Goal: Information Seeking & Learning: Learn about a topic

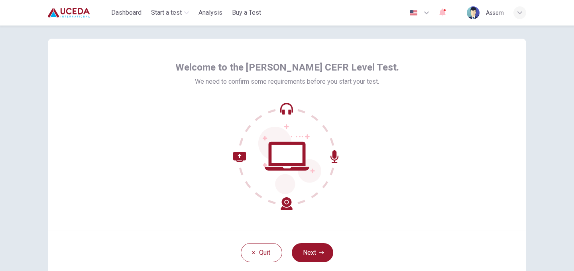
scroll to position [26, 0]
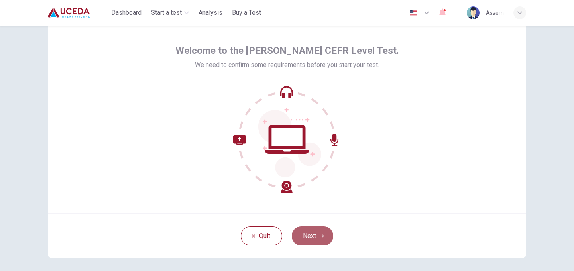
click at [321, 233] on button "Next" at bounding box center [312, 235] width 41 height 19
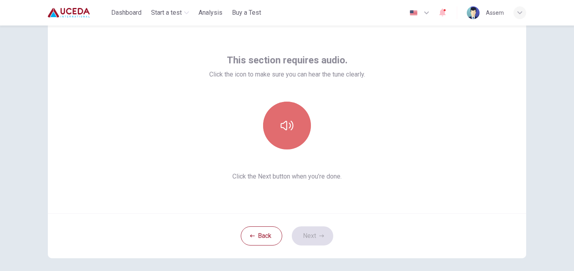
click at [297, 125] on button "button" at bounding box center [287, 126] width 48 height 48
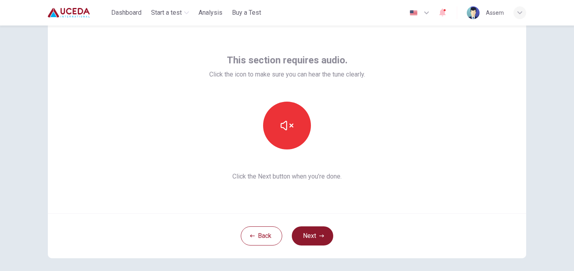
click at [313, 239] on button "Next" at bounding box center [312, 235] width 41 height 19
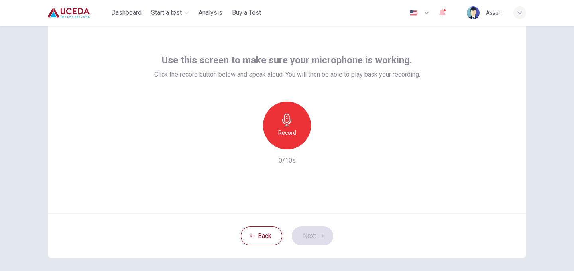
click at [296, 138] on div "Record" at bounding box center [287, 126] width 48 height 48
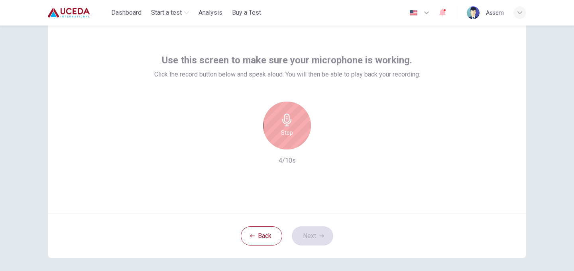
click at [287, 126] on icon "button" at bounding box center [286, 120] width 9 height 13
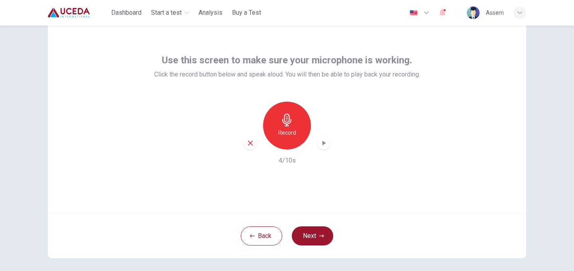
click at [328, 144] on div "button" at bounding box center [323, 143] width 13 height 13
click at [319, 239] on button "Next" at bounding box center [312, 235] width 41 height 19
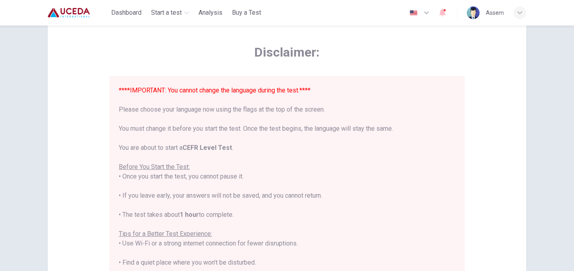
click at [423, 17] on icon "button" at bounding box center [427, 13] width 10 height 10
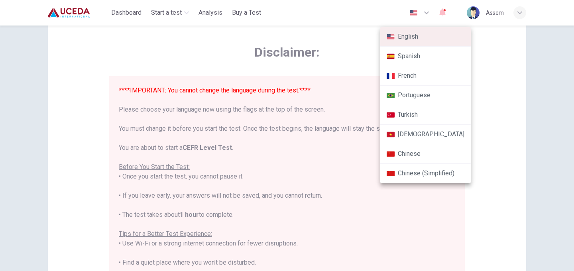
click at [342, 70] on div at bounding box center [287, 135] width 574 height 271
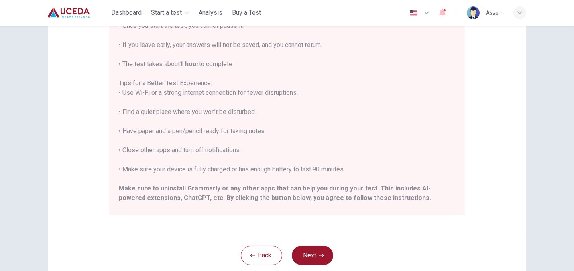
scroll to position [76, 0]
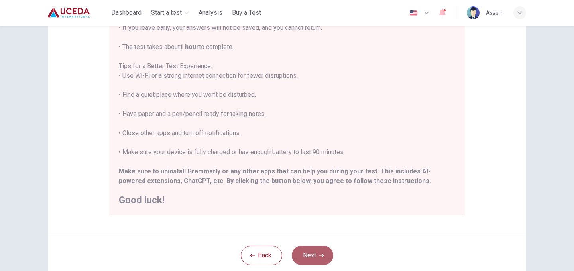
click at [312, 263] on button "Next" at bounding box center [312, 255] width 41 height 19
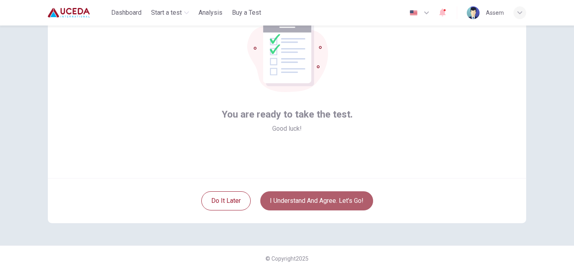
click at [314, 198] on button "I understand and agree. Let’s go!" at bounding box center [316, 200] width 113 height 19
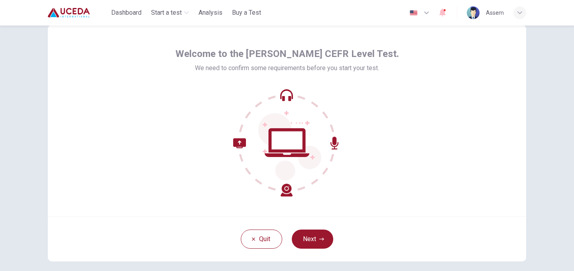
scroll to position [24, 0]
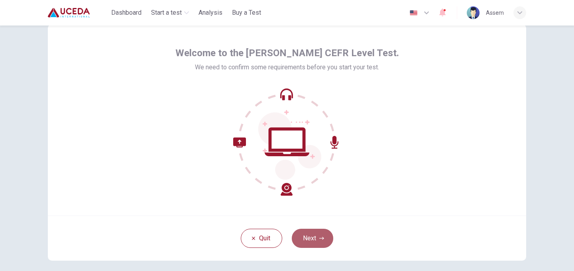
click at [313, 237] on button "Next" at bounding box center [312, 238] width 41 height 19
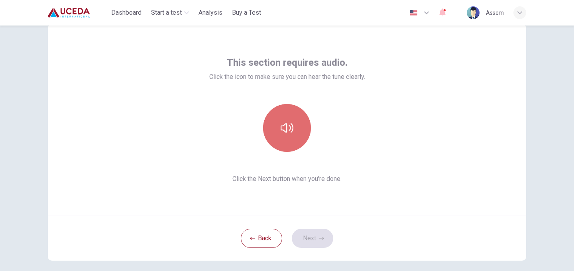
click at [292, 124] on icon "button" at bounding box center [287, 128] width 13 height 10
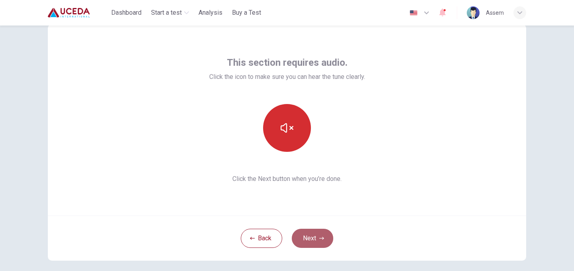
click at [309, 230] on button "Next" at bounding box center [312, 238] width 41 height 19
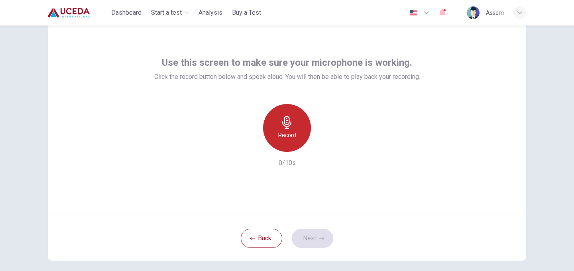
click at [287, 112] on div "Record" at bounding box center [287, 128] width 48 height 48
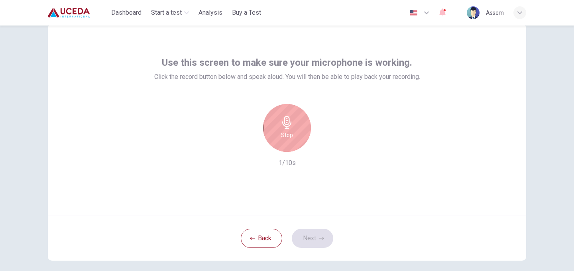
click at [289, 134] on h6 "Stop" at bounding box center [287, 135] width 12 height 10
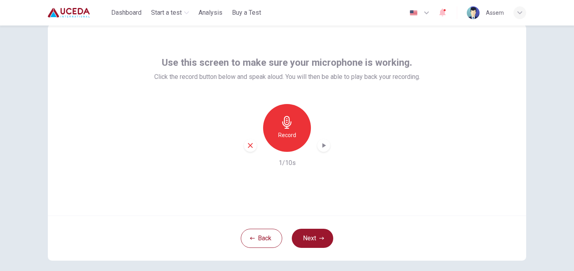
click at [321, 147] on icon "button" at bounding box center [324, 145] width 8 height 8
click at [314, 236] on button "Next" at bounding box center [312, 238] width 41 height 19
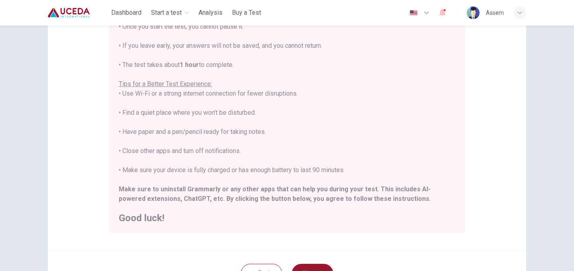
scroll to position [130, 0]
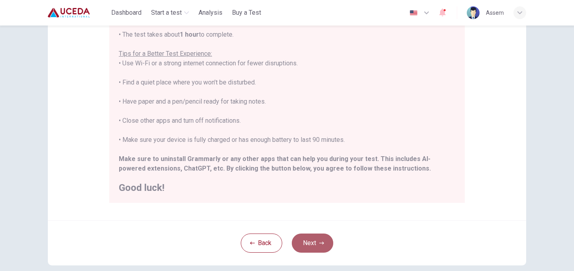
click at [310, 243] on button "Next" at bounding box center [312, 243] width 41 height 19
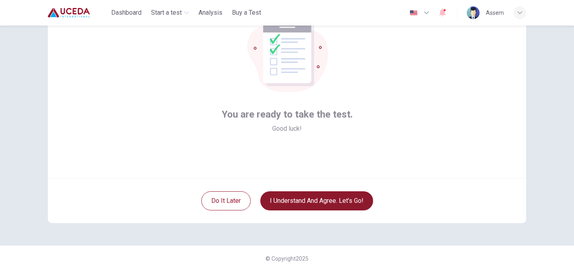
click at [308, 200] on button "I understand and agree. Let’s go!" at bounding box center [316, 200] width 113 height 19
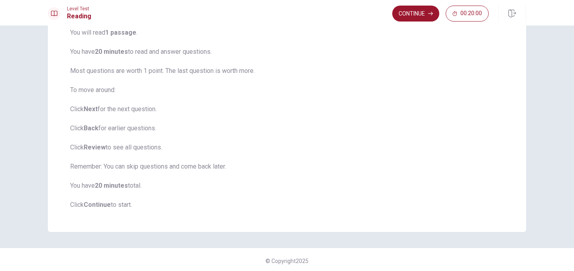
scroll to position [70, 0]
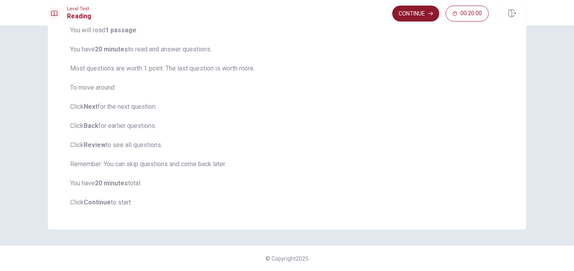
click at [404, 18] on button "Continue" at bounding box center [415, 14] width 47 height 16
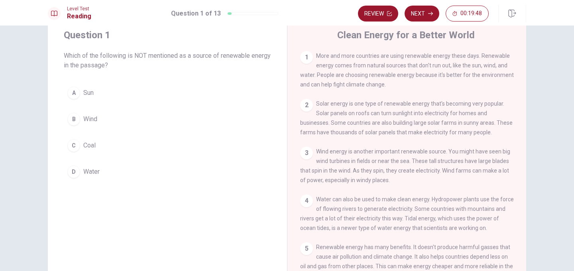
scroll to position [25, 0]
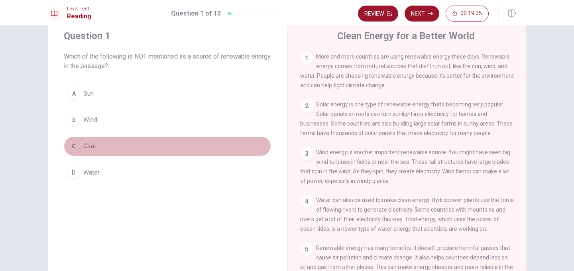
click at [95, 145] on span "Coal" at bounding box center [89, 146] width 12 height 10
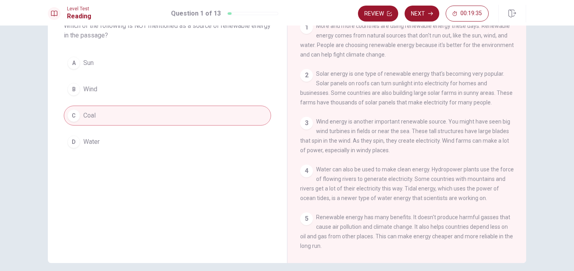
scroll to position [89, 0]
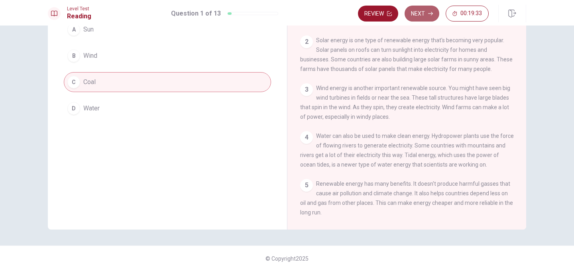
click at [421, 14] on button "Next" at bounding box center [421, 14] width 35 height 16
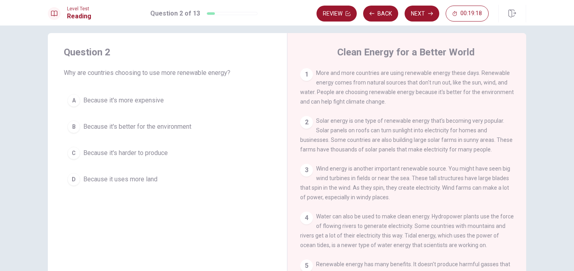
scroll to position [13, 0]
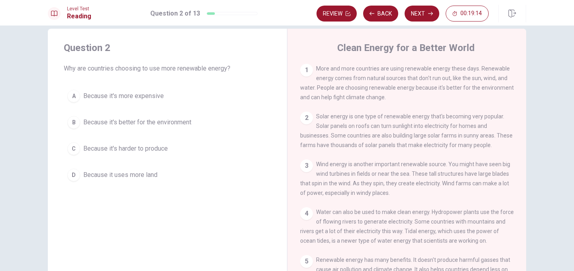
click at [184, 124] on span "Because it's better for the environment" at bounding box center [137, 123] width 108 height 10
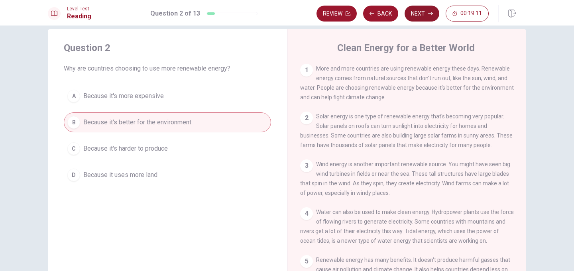
click at [417, 16] on button "Next" at bounding box center [421, 14] width 35 height 16
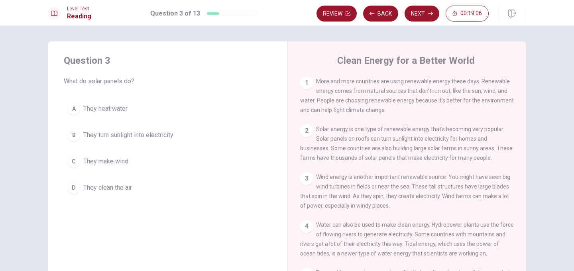
scroll to position [8, 0]
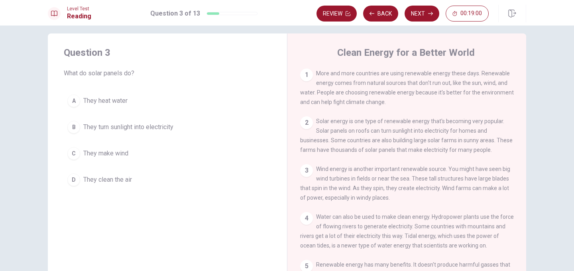
click at [157, 131] on span "They turn sunlight into electricity" at bounding box center [128, 127] width 90 height 10
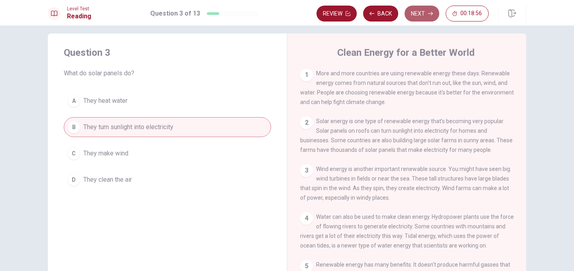
click at [415, 14] on button "Next" at bounding box center [421, 14] width 35 height 16
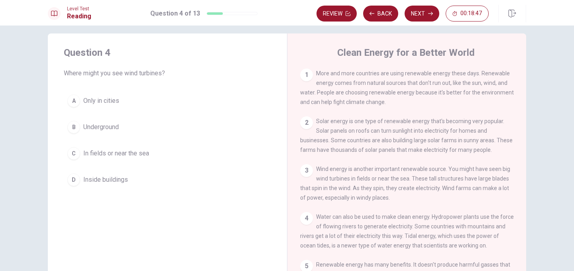
click at [133, 158] on button "C In fields or near the sea" at bounding box center [167, 153] width 207 height 20
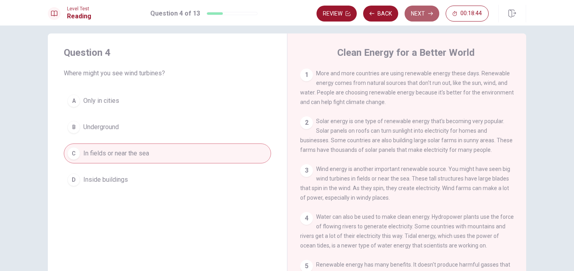
click at [425, 12] on button "Next" at bounding box center [421, 14] width 35 height 16
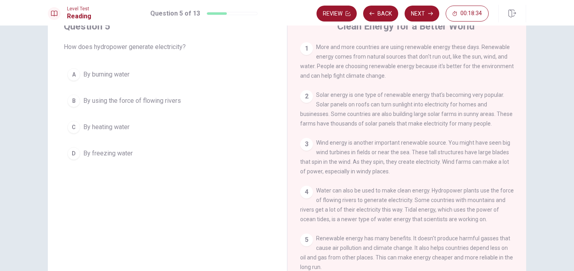
scroll to position [37, 0]
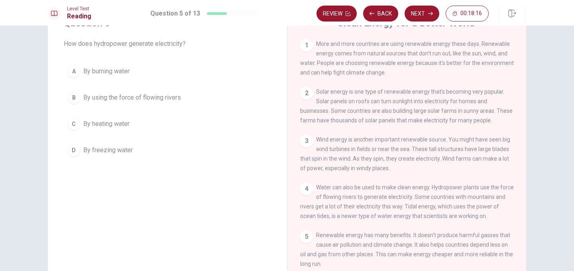
click at [170, 100] on span "By using the force of flowing rivers" at bounding box center [132, 98] width 98 height 10
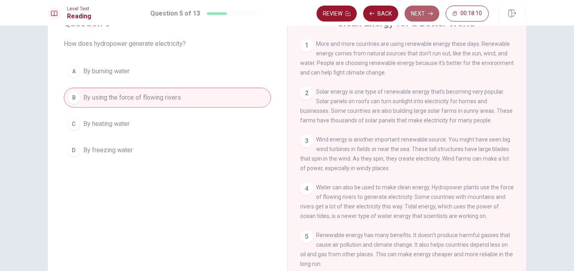
click at [416, 15] on button "Next" at bounding box center [421, 14] width 35 height 16
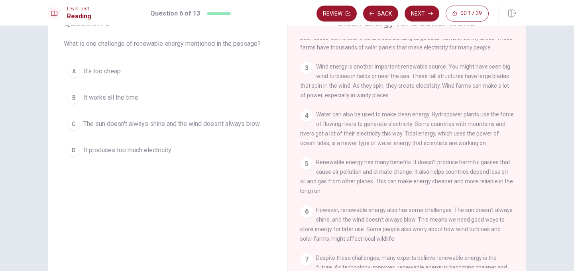
scroll to position [74, 0]
click at [229, 127] on span "The sun doesn't always shine and the wind doesn't always blow" at bounding box center [171, 124] width 177 height 10
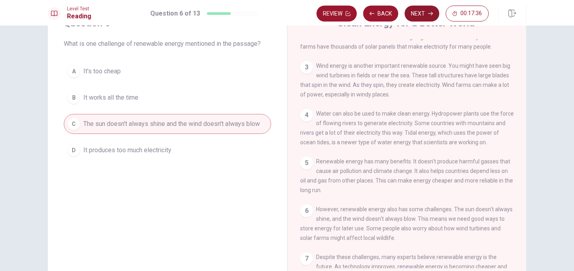
click at [415, 16] on button "Next" at bounding box center [421, 14] width 35 height 16
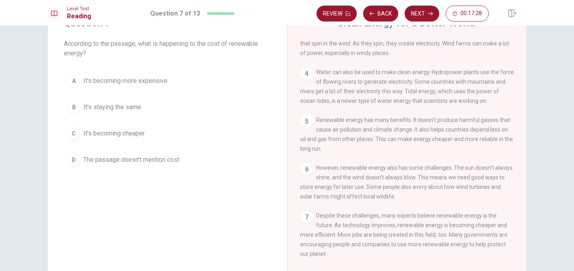
scroll to position [127, 0]
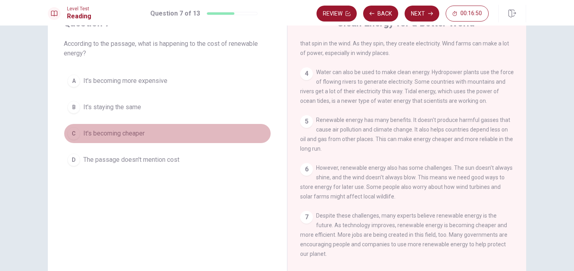
click at [146, 134] on button "C It's becoming cheaper" at bounding box center [167, 134] width 207 height 20
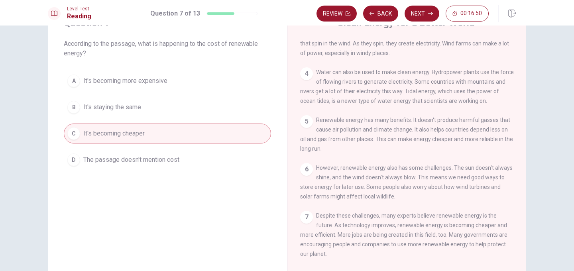
click at [145, 156] on span "The passage doesn't mention cost" at bounding box center [131, 160] width 96 height 10
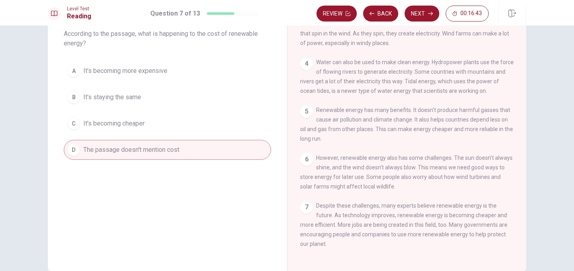
scroll to position [47, 0]
click at [420, 18] on button "Next" at bounding box center [421, 14] width 35 height 16
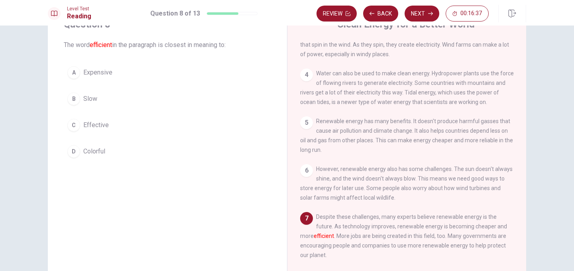
scroll to position [35, 0]
click at [110, 126] on button "C Effective" at bounding box center [167, 126] width 207 height 20
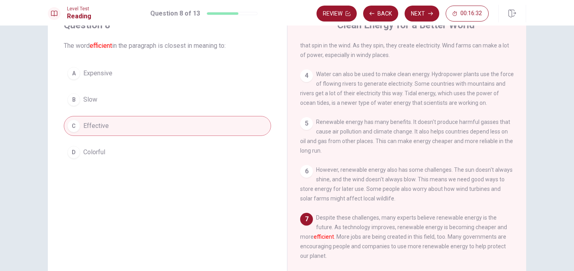
scroll to position [42, 0]
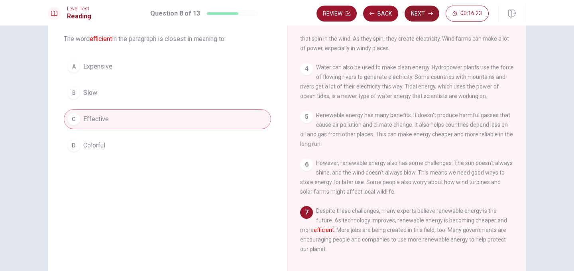
click at [408, 16] on button "Next" at bounding box center [421, 14] width 35 height 16
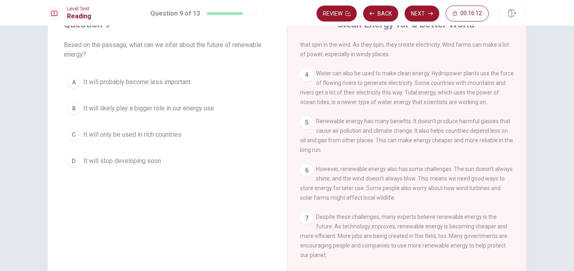
scroll to position [39, 0]
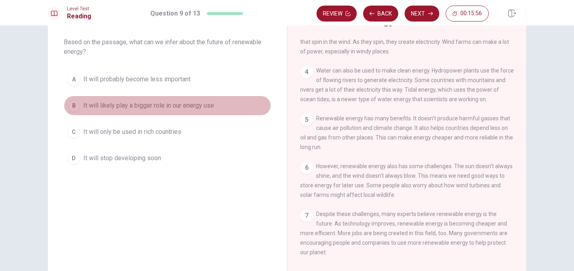
click at [169, 109] on span "It will likely play a bigger role in our energy use" at bounding box center [148, 106] width 131 height 10
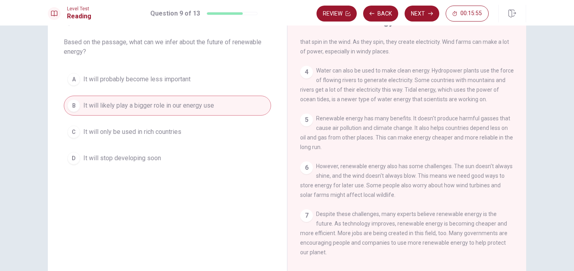
scroll to position [45, 0]
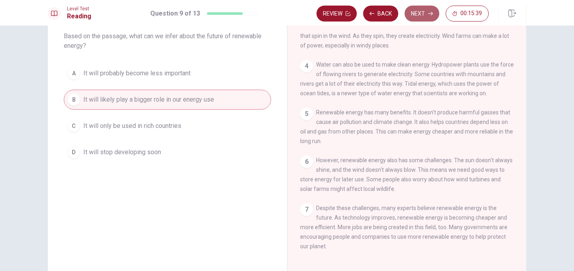
click at [413, 17] on button "Next" at bounding box center [421, 14] width 35 height 16
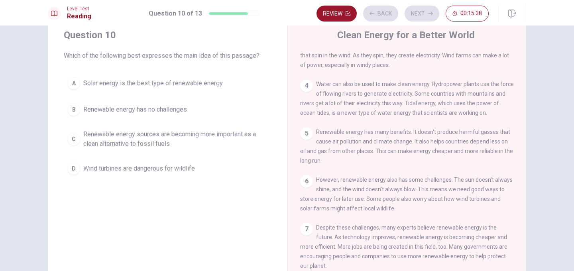
scroll to position [25, 0]
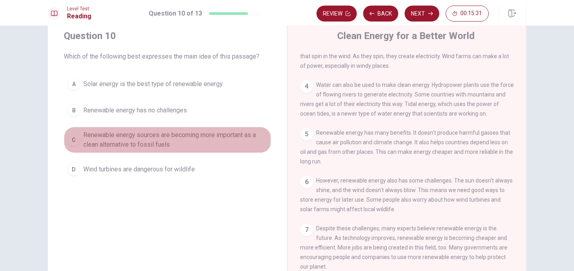
click at [178, 141] on span "Renewable energy sources are becoming more important as a clean alternative to …" at bounding box center [175, 139] width 184 height 19
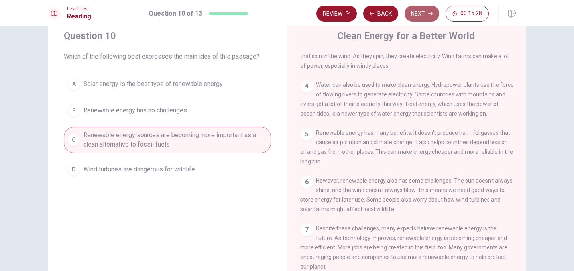
click at [418, 18] on button "Next" at bounding box center [421, 14] width 35 height 16
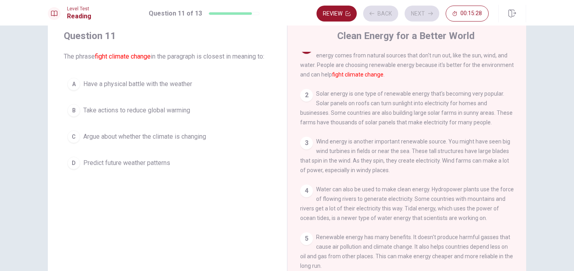
scroll to position [0, 0]
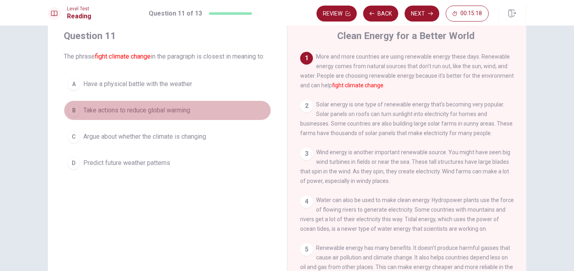
click at [190, 115] on span "Take actions to reduce global warming" at bounding box center [136, 111] width 107 height 10
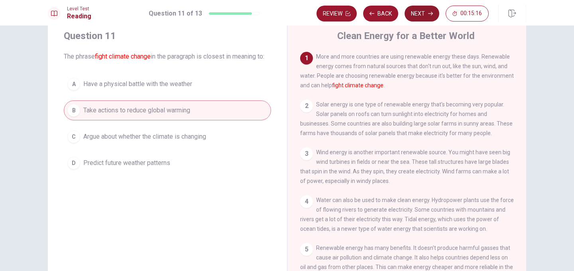
click at [419, 16] on button "Next" at bounding box center [421, 14] width 35 height 16
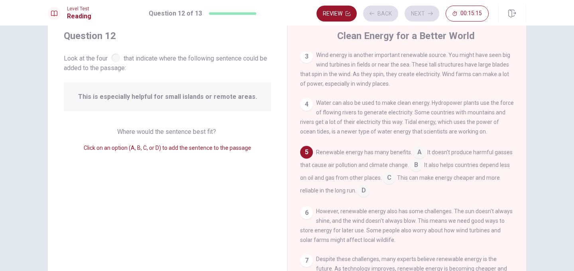
scroll to position [99, 0]
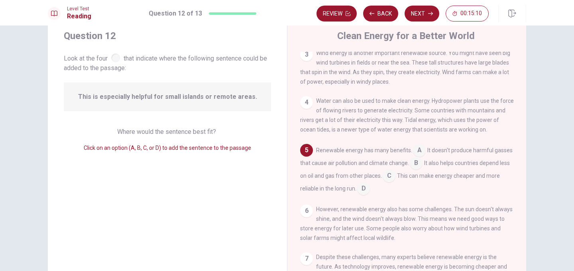
click at [165, 98] on span "This is especially helpful for small islands or remote areas." at bounding box center [167, 97] width 179 height 10
drag, startPoint x: 112, startPoint y: 94, endPoint x: 141, endPoint y: 95, distance: 29.9
click at [141, 95] on span "This is especially helpful for small islands or remote areas." at bounding box center [167, 97] width 179 height 10
click at [390, 182] on input at bounding box center [389, 176] width 13 height 13
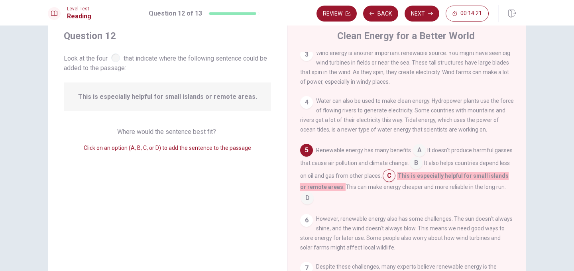
click at [410, 170] on input at bounding box center [416, 163] width 13 height 13
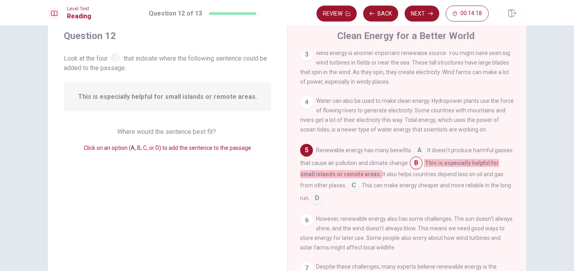
click at [347, 191] on input at bounding box center [353, 186] width 13 height 13
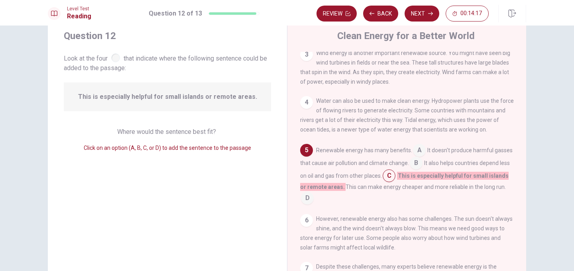
click at [415, 157] on input at bounding box center [419, 151] width 13 height 13
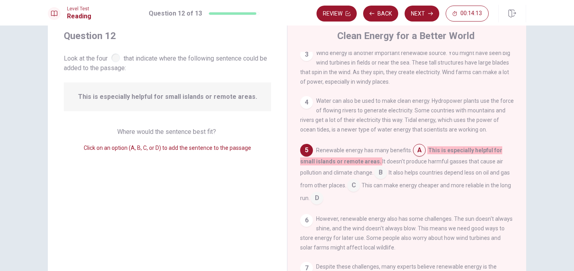
click at [374, 180] on input at bounding box center [380, 173] width 13 height 13
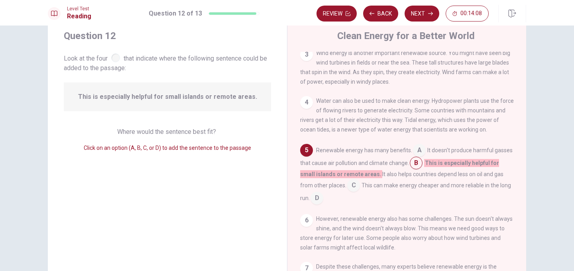
click at [417, 157] on input at bounding box center [419, 151] width 13 height 13
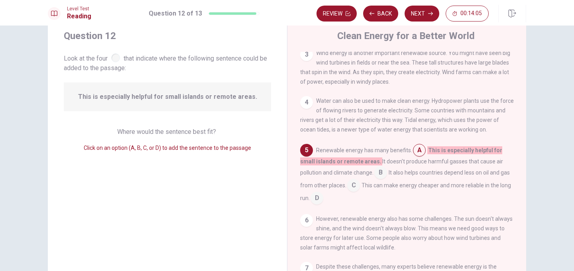
click at [374, 179] on input at bounding box center [380, 173] width 13 height 13
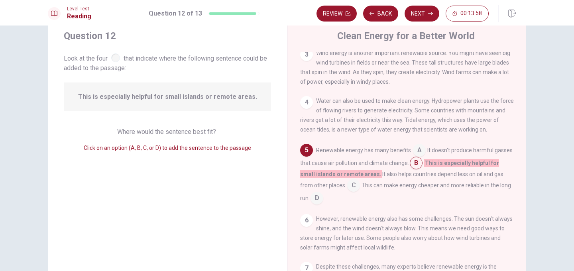
click at [347, 192] on input at bounding box center [353, 186] width 13 height 13
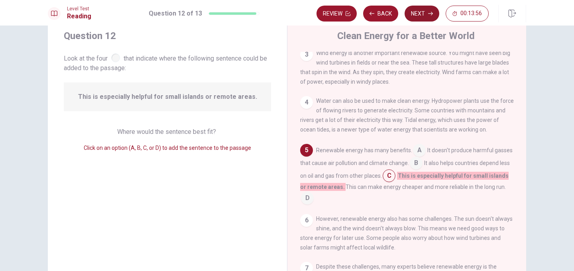
click at [422, 21] on button "Next" at bounding box center [421, 14] width 35 height 16
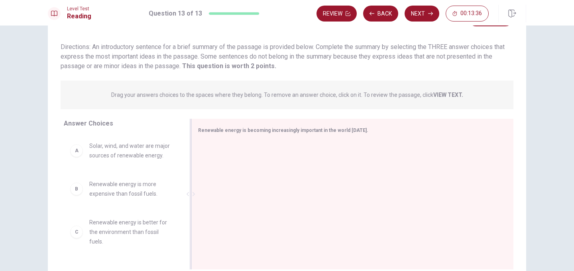
scroll to position [43, 0]
click at [150, 160] on span "Solar, wind, and water are major sources of renewable energy." at bounding box center [130, 151] width 83 height 19
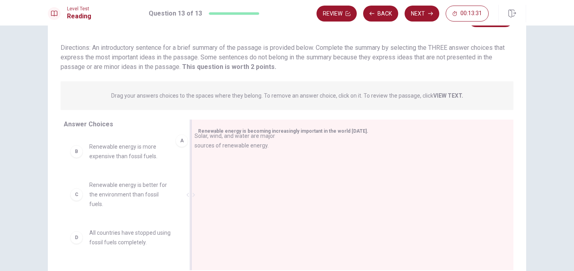
drag, startPoint x: 150, startPoint y: 160, endPoint x: 259, endPoint y: 149, distance: 108.9
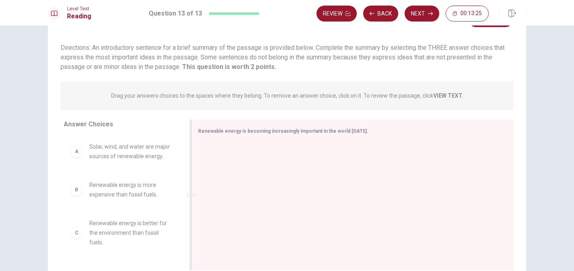
drag, startPoint x: 240, startPoint y: 132, endPoint x: 265, endPoint y: 132, distance: 25.5
click at [265, 132] on span "Renewable energy is becoming increasingly important in the world today." at bounding box center [283, 131] width 170 height 6
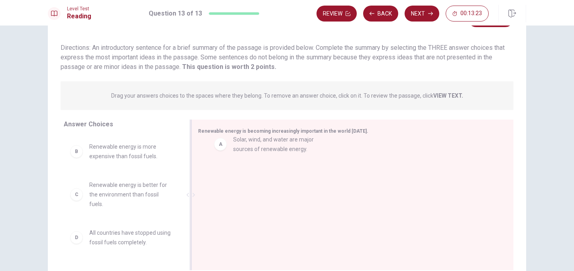
drag, startPoint x: 142, startPoint y: 153, endPoint x: 290, endPoint y: 146, distance: 148.4
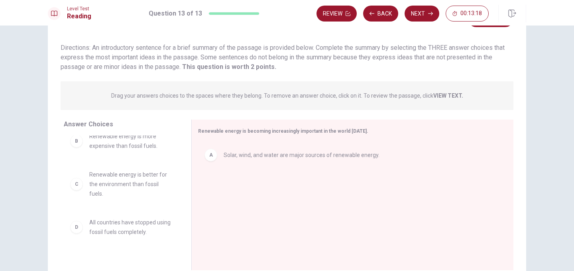
scroll to position [11, 0]
drag, startPoint x: 140, startPoint y: 184, endPoint x: 257, endPoint y: 194, distance: 117.2
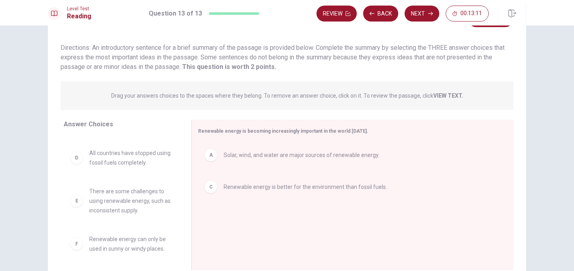
scroll to position [33, 0]
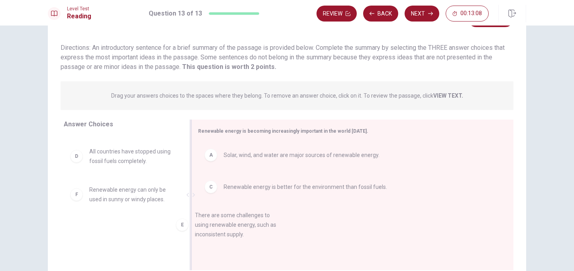
drag, startPoint x: 132, startPoint y: 201, endPoint x: 242, endPoint y: 226, distance: 112.3
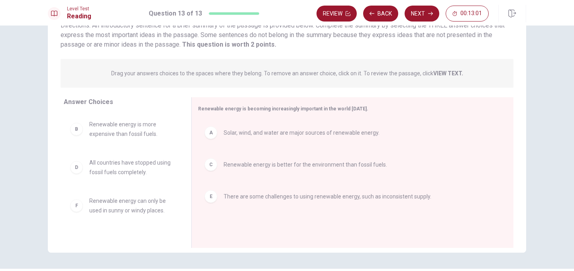
scroll to position [67, 0]
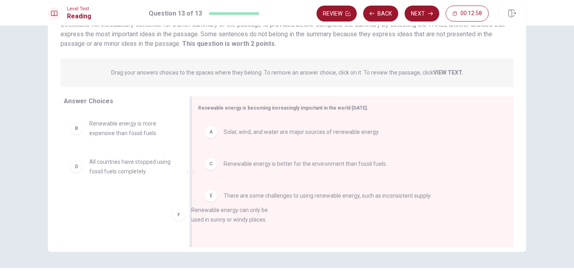
drag, startPoint x: 128, startPoint y: 207, endPoint x: 234, endPoint y: 219, distance: 107.1
drag, startPoint x: 142, startPoint y: 210, endPoint x: 294, endPoint y: 225, distance: 152.6
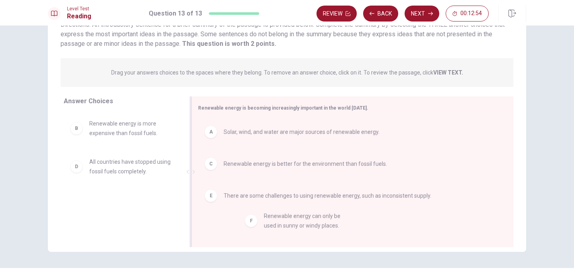
drag, startPoint x: 149, startPoint y: 208, endPoint x: 328, endPoint y: 222, distance: 178.7
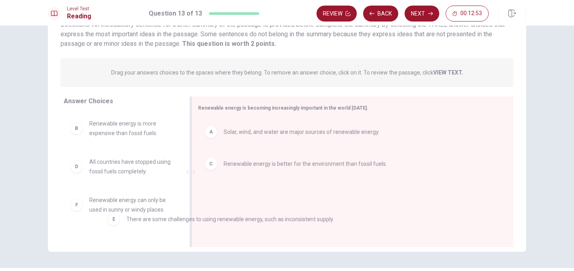
drag, startPoint x: 253, startPoint y: 200, endPoint x: 149, endPoint y: 225, distance: 107.9
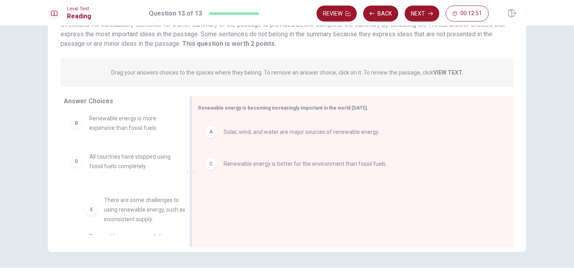
drag, startPoint x: 126, startPoint y: 205, endPoint x: 143, endPoint y: 205, distance: 17.5
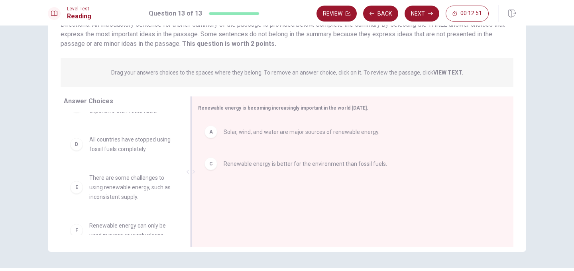
scroll to position [33, 0]
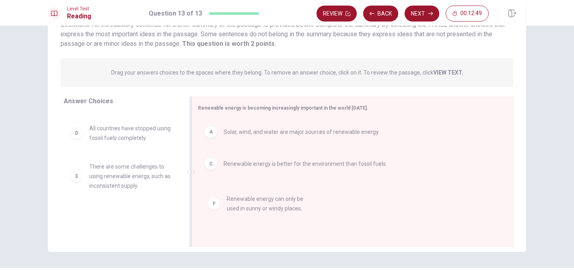
drag, startPoint x: 112, startPoint y: 224, endPoint x: 253, endPoint y: 208, distance: 141.5
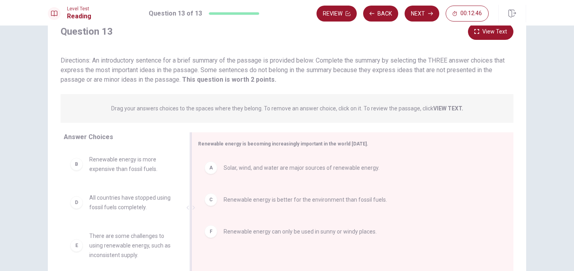
scroll to position [26, 0]
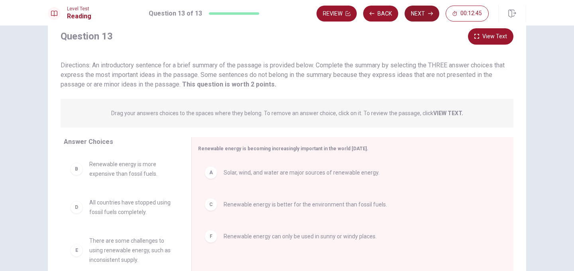
click at [413, 18] on button "Next" at bounding box center [421, 14] width 35 height 16
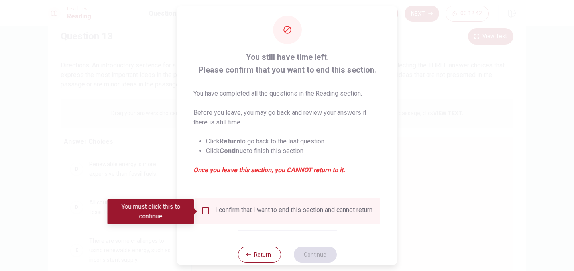
scroll to position [7, 0]
click at [207, 211] on input "You must click this to continue" at bounding box center [206, 211] width 10 height 10
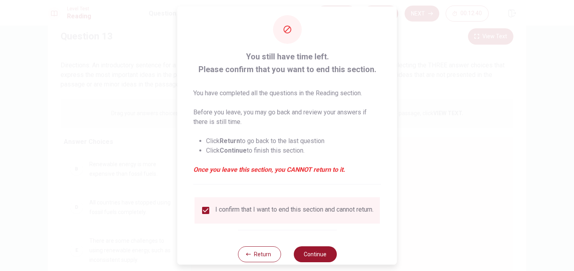
scroll to position [15, 0]
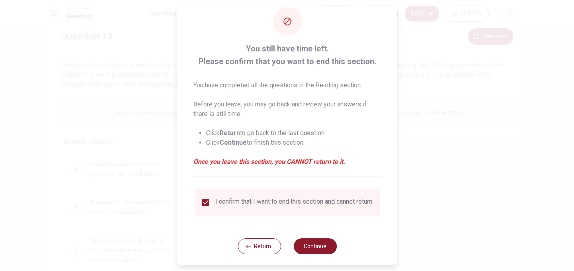
click at [314, 248] on button "Continue" at bounding box center [314, 246] width 43 height 16
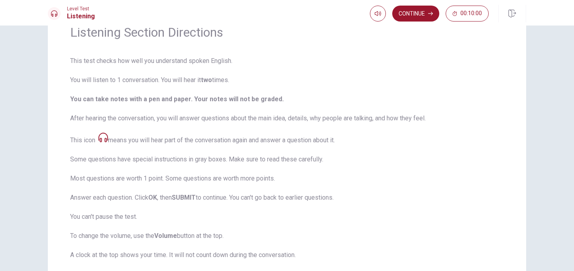
scroll to position [53, 0]
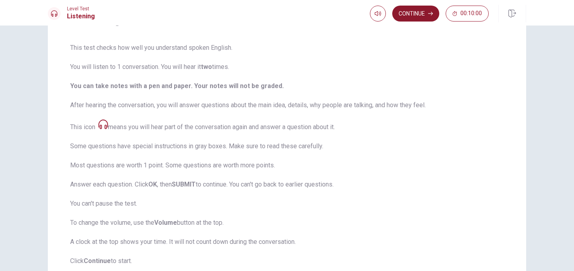
click at [416, 11] on button "Continue" at bounding box center [415, 14] width 47 height 16
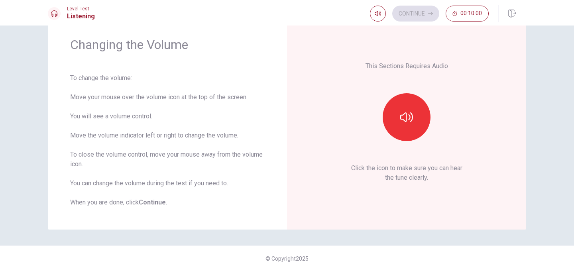
scroll to position [27, 0]
type input "0.7"
click at [383, 27] on span at bounding box center [383, 28] width 5 height 5
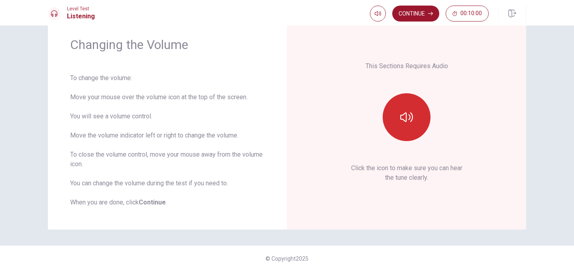
click at [401, 116] on icon "button" at bounding box center [406, 117] width 13 height 13
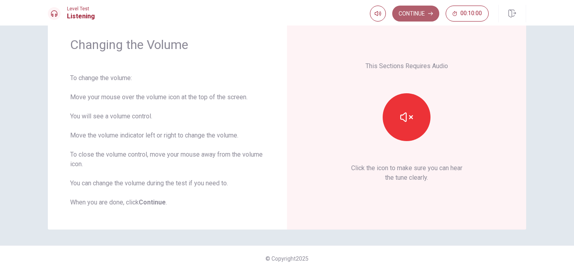
click at [426, 12] on button "Continue" at bounding box center [415, 14] width 47 height 16
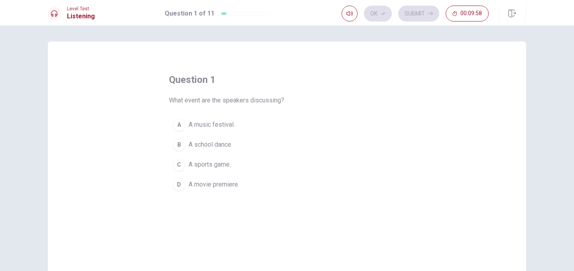
click at [224, 124] on span "A music festival." at bounding box center [211, 125] width 46 height 10
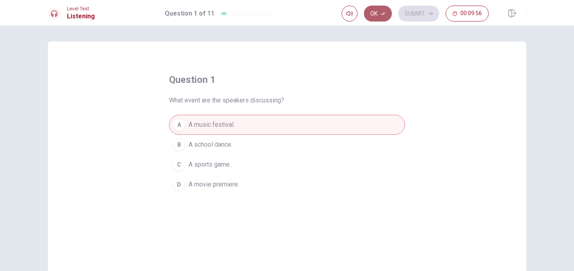
click at [375, 18] on button "Ok" at bounding box center [378, 14] width 28 height 16
click at [425, 12] on button "Submit" at bounding box center [418, 14] width 41 height 16
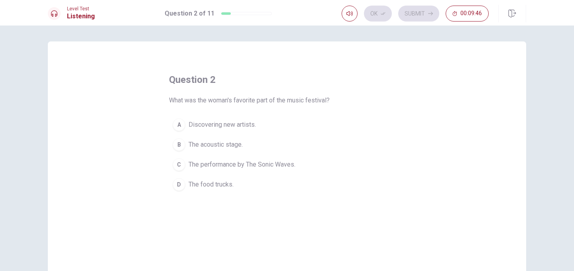
click at [284, 161] on span "The performance by The Sonic Waves." at bounding box center [241, 165] width 107 height 10
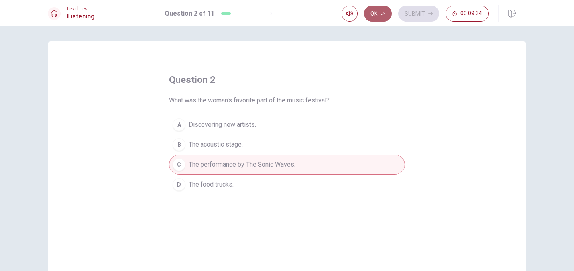
click at [380, 16] on button "Ok" at bounding box center [378, 14] width 28 height 16
click at [419, 17] on button "Submit" at bounding box center [418, 14] width 41 height 16
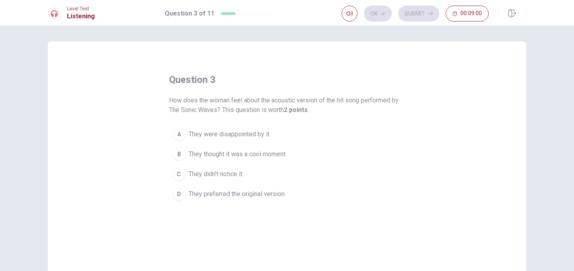
click at [245, 155] on span "They thought it was a cool moment." at bounding box center [237, 154] width 98 height 10
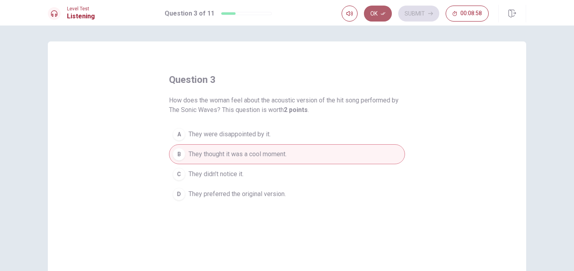
click at [376, 16] on button "Ok" at bounding box center [378, 14] width 28 height 16
click at [419, 10] on button "Submit" at bounding box center [418, 14] width 41 height 16
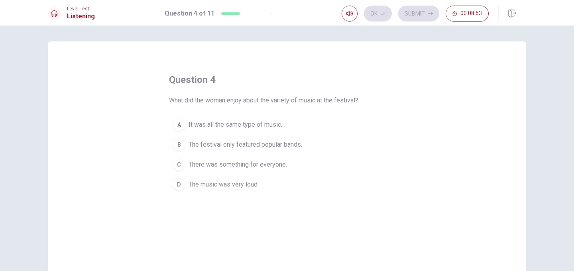
click at [277, 166] on span "There was something for everyone." at bounding box center [237, 165] width 98 height 10
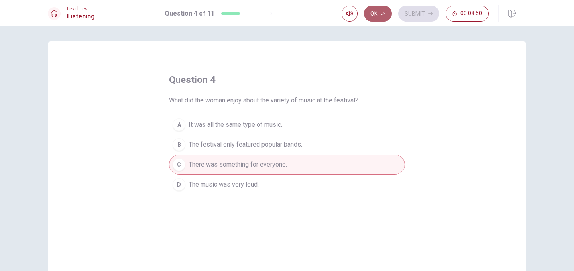
click at [380, 13] on button "Ok" at bounding box center [378, 14] width 28 height 16
click at [404, 14] on button "Submit" at bounding box center [418, 14] width 41 height 16
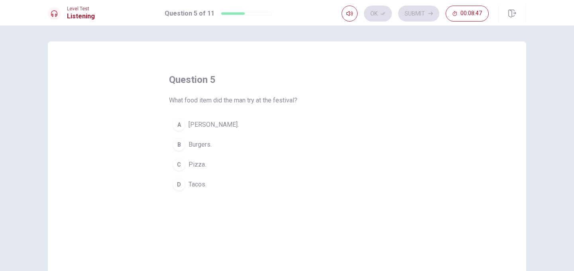
click at [210, 125] on span "Sushi burrito." at bounding box center [213, 125] width 50 height 10
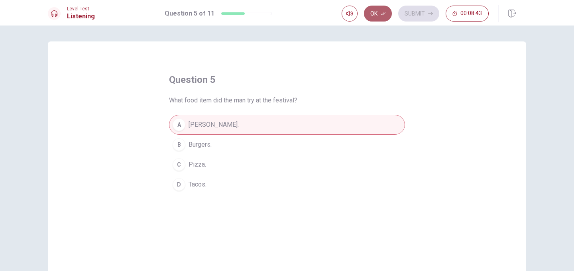
click at [383, 14] on icon "button" at bounding box center [383, 13] width 5 height 3
click at [412, 9] on button "Submit" at bounding box center [418, 14] width 41 height 16
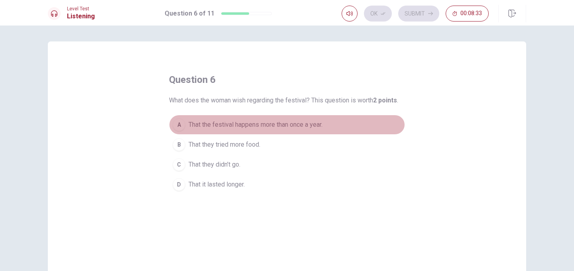
click at [248, 129] on span "That the festival happens more than once a year." at bounding box center [255, 125] width 134 height 10
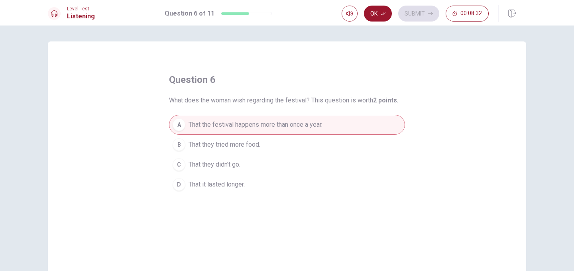
click at [238, 150] on button "B That they tried more food." at bounding box center [287, 145] width 236 height 20
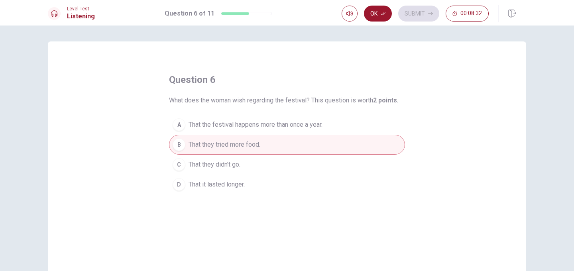
click at [238, 162] on span "That they didn’t go." at bounding box center [214, 165] width 52 height 10
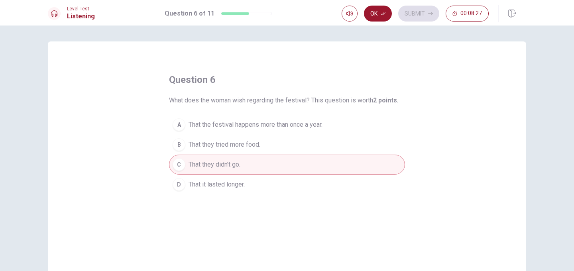
click at [253, 127] on span "That the festival happens more than once a year." at bounding box center [255, 125] width 134 height 10
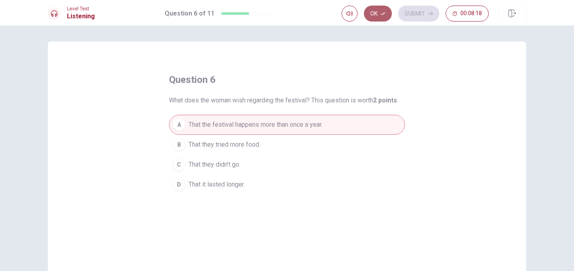
click at [380, 17] on button "Ok" at bounding box center [378, 14] width 28 height 16
click at [410, 16] on button "Submit" at bounding box center [418, 14] width 41 height 16
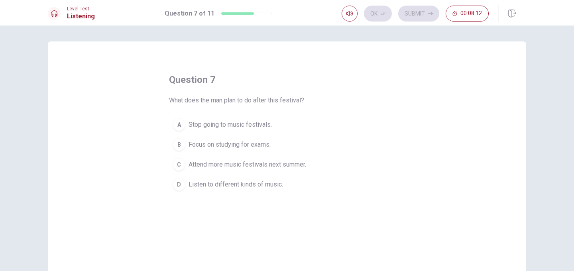
click at [244, 167] on span "Attend more music festivals next summer." at bounding box center [247, 165] width 118 height 10
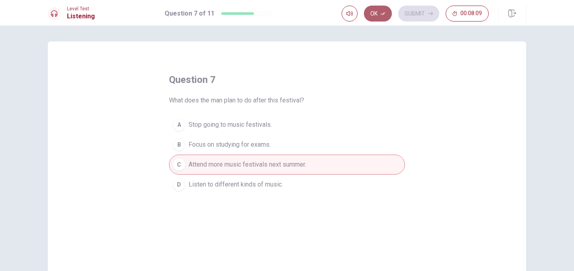
click at [380, 17] on button "Ok" at bounding box center [378, 14] width 28 height 16
click at [414, 17] on button "Submit" at bounding box center [418, 14] width 41 height 16
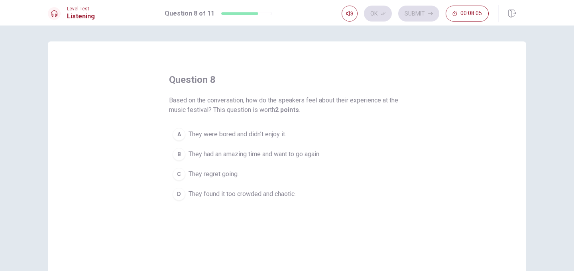
click at [243, 155] on span "They had an amazing time and want to go again." at bounding box center [254, 154] width 132 height 10
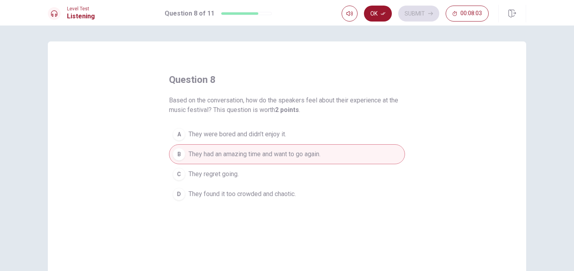
click at [377, 14] on button "Ok" at bounding box center [378, 14] width 28 height 16
click at [411, 14] on button "Submit" at bounding box center [418, 14] width 41 height 16
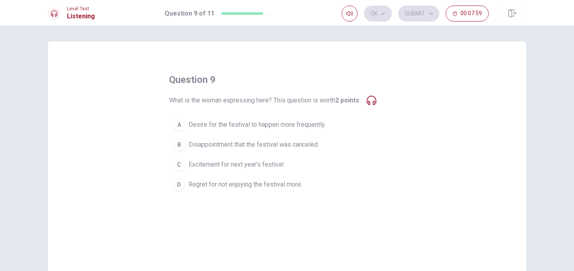
click at [281, 127] on span "Desire for the festival to happen more frequently." at bounding box center [256, 125] width 137 height 10
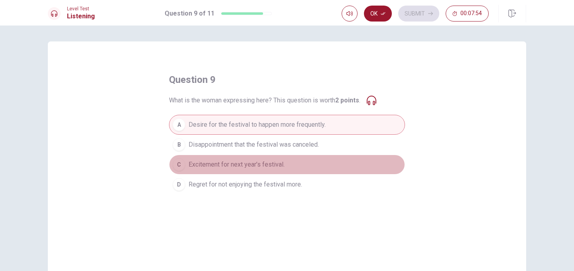
click at [274, 169] on button "C Excitement for next year’s festival." at bounding box center [287, 165] width 236 height 20
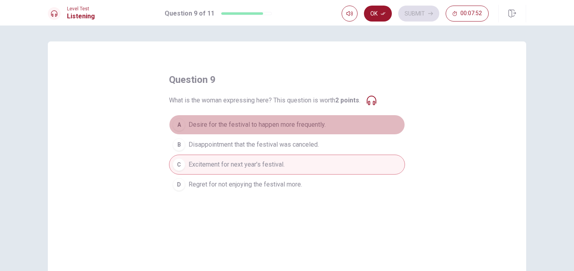
click at [307, 129] on span "Desire for the festival to happen more frequently." at bounding box center [256, 125] width 137 height 10
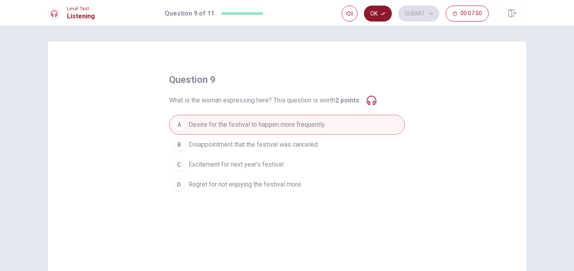
click at [384, 16] on button "Ok" at bounding box center [378, 14] width 28 height 16
click at [410, 16] on button "Submit" at bounding box center [418, 14] width 41 height 16
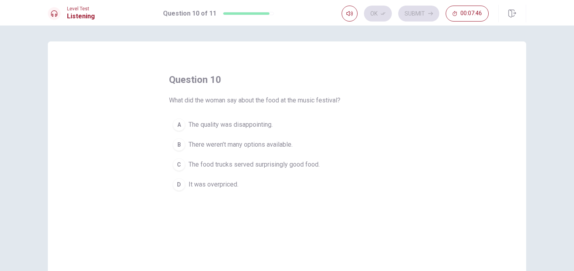
click at [273, 168] on span "The food trucks served surprisingly good food." at bounding box center [253, 165] width 131 height 10
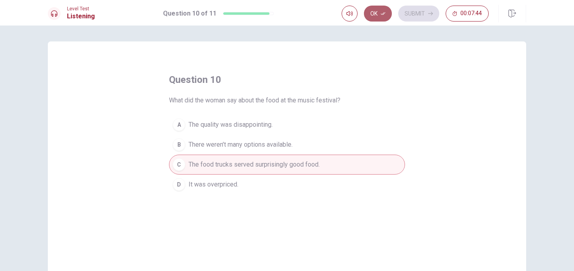
click at [377, 14] on button "Ok" at bounding box center [378, 14] width 28 height 16
click at [409, 14] on button "Submit" at bounding box center [418, 14] width 41 height 16
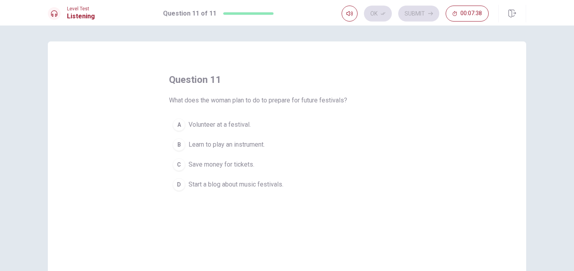
click at [234, 167] on span "Save money for tickets." at bounding box center [221, 165] width 66 height 10
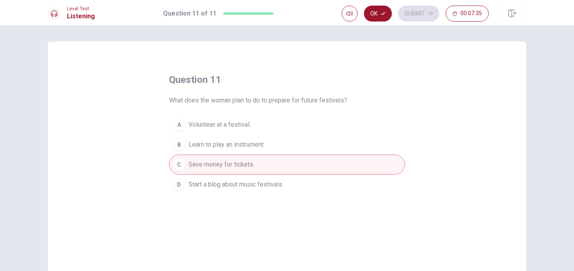
click at [385, 16] on button "Ok" at bounding box center [378, 14] width 28 height 16
click at [406, 16] on button "Submit" at bounding box center [418, 14] width 41 height 16
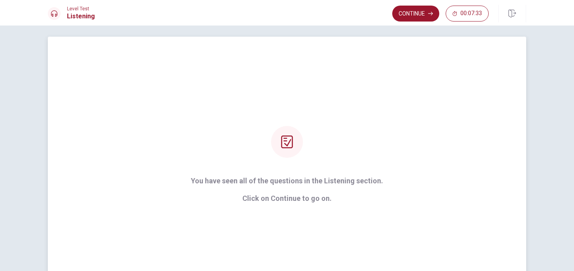
scroll to position [6, 0]
click at [411, 13] on button "Continue" at bounding box center [415, 14] width 47 height 16
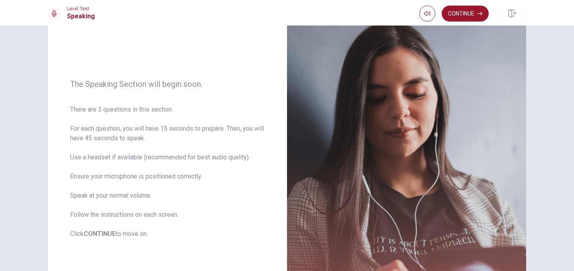
scroll to position [56, 0]
click at [461, 15] on button "Continue" at bounding box center [465, 14] width 47 height 16
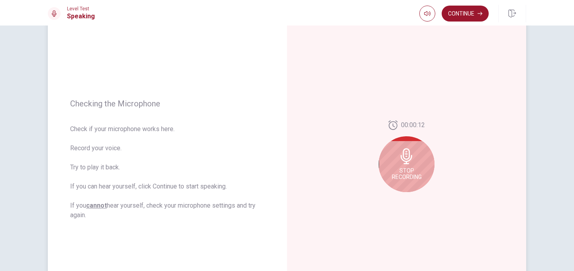
click at [406, 154] on icon at bounding box center [406, 156] width 12 height 16
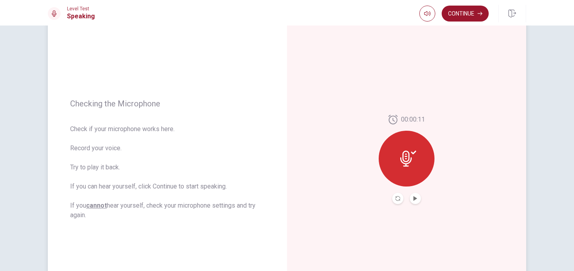
click at [404, 153] on icon at bounding box center [408, 159] width 16 height 16
click at [416, 196] on icon "Play Audio" at bounding box center [415, 198] width 5 height 5
click at [415, 200] on icon "Play Audio" at bounding box center [415, 198] width 5 height 5
click at [397, 155] on div at bounding box center [407, 159] width 56 height 56
click at [400, 198] on icon "Record Again" at bounding box center [397, 198] width 5 height 5
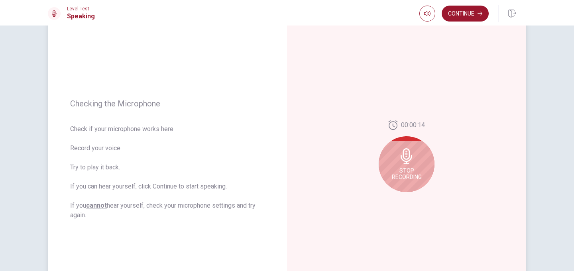
click at [407, 175] on span "Stop Recording" at bounding box center [407, 173] width 30 height 13
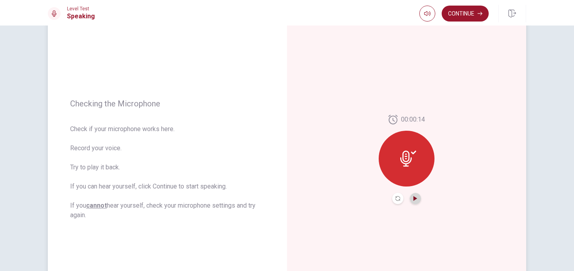
click at [414, 199] on icon "Play Audio" at bounding box center [415, 198] width 4 height 5
click at [396, 198] on icon "Record Again" at bounding box center [397, 198] width 5 height 5
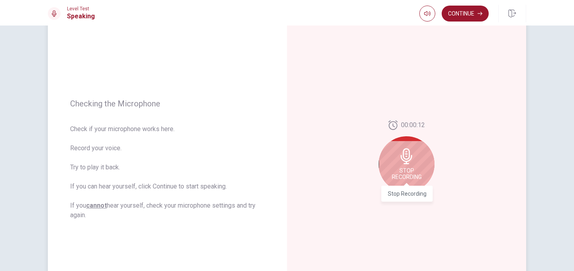
click at [412, 169] on span "Stop Recording" at bounding box center [407, 173] width 30 height 13
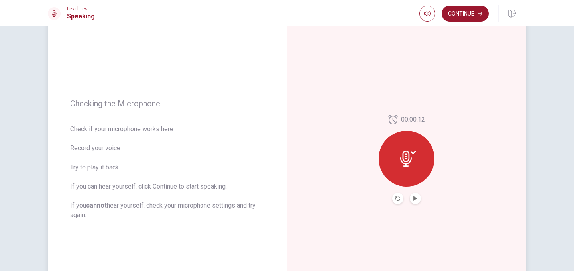
click at [416, 201] on button "Play Audio" at bounding box center [415, 198] width 11 height 11
click at [472, 12] on button "Continue" at bounding box center [465, 14] width 47 height 16
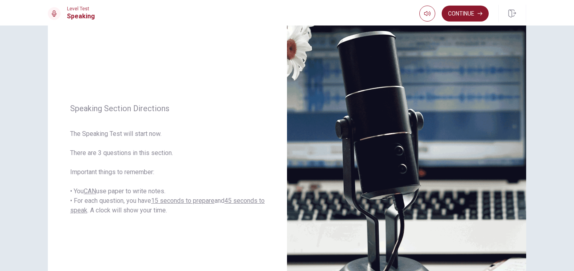
click at [466, 15] on button "Continue" at bounding box center [465, 14] width 47 height 16
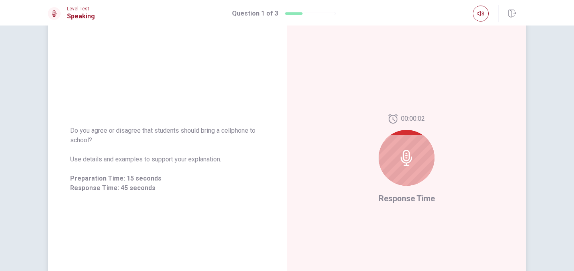
click at [415, 149] on div at bounding box center [407, 158] width 56 height 56
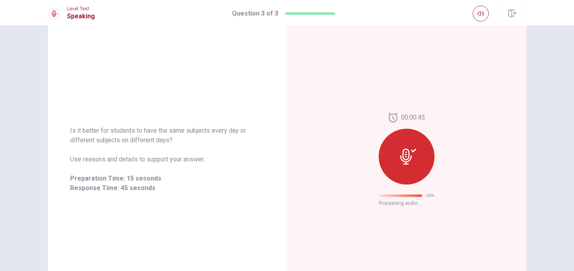
scroll to position [19, 0]
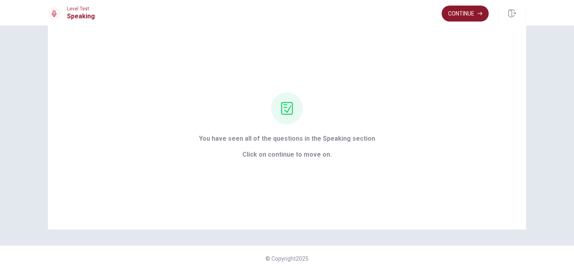
click at [468, 17] on button "Continue" at bounding box center [465, 14] width 47 height 16
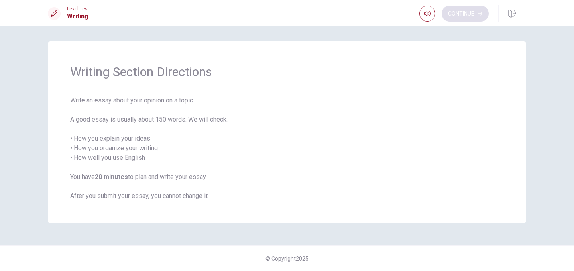
scroll to position [0, 0]
click at [457, 17] on button "Continue" at bounding box center [465, 14] width 47 height 16
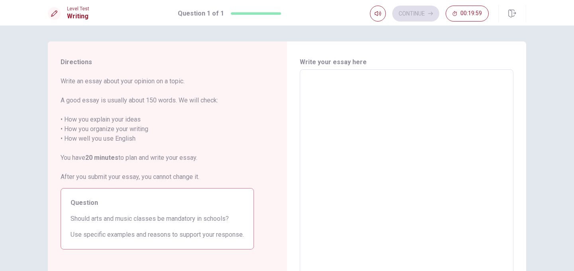
scroll to position [14, 0]
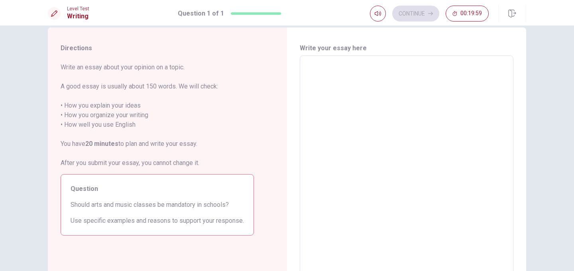
click at [363, 104] on textarea at bounding box center [406, 165] width 202 height 207
type textarea "i"
type textarea "x"
type textarea "i"
type textarea "x"
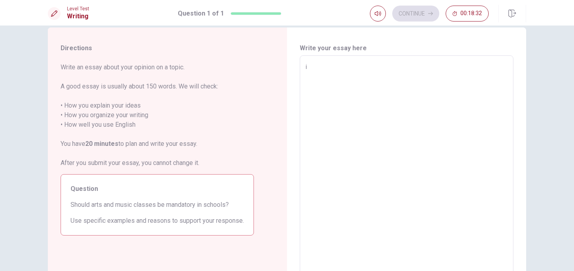
type textarea "i b"
type textarea "x"
type textarea "i be"
type textarea "x"
type textarea "i bel"
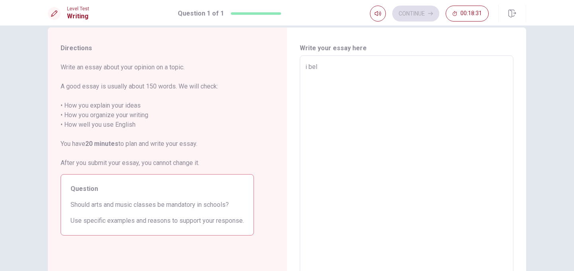
type textarea "x"
type textarea "i beli"
type textarea "x"
type textarea "i belie"
type textarea "x"
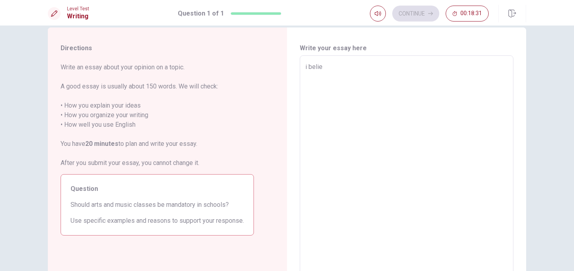
type textarea "i believ"
type textarea "x"
type textarea "i believe"
type textarea "x"
type textarea "i believe"
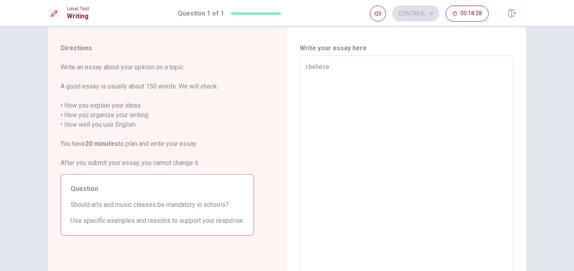
type textarea "x"
type textarea "i believe a"
type textarea "x"
type textarea "i believe ar"
type textarea "x"
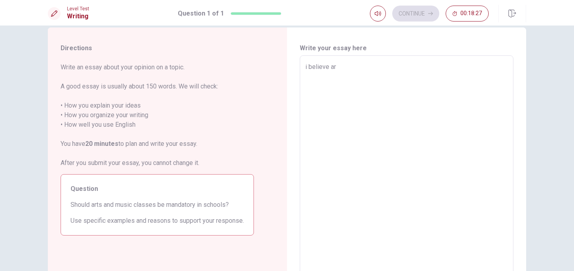
type textarea "i believe art"
type textarea "x"
type textarea "i believe arts"
type textarea "x"
type textarea "i believe arts"
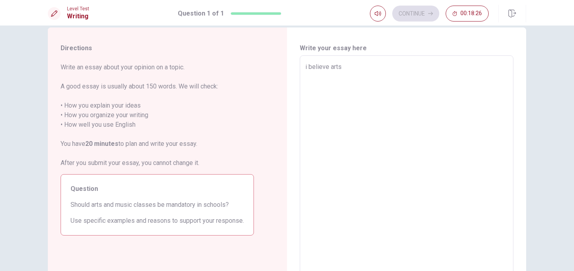
type textarea "x"
type textarea "i believe arts a"
type textarea "x"
type textarea "i believe arts an"
type textarea "x"
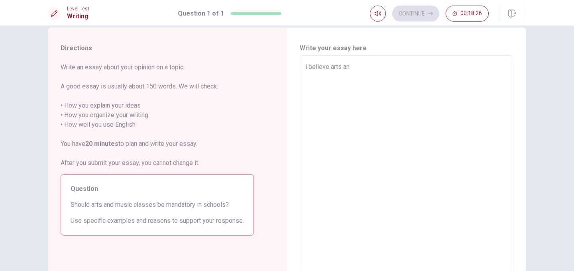
type textarea "i believe arts and"
type textarea "x"
type textarea "i believe arts and"
type textarea "x"
type textarea "i believe arts and m"
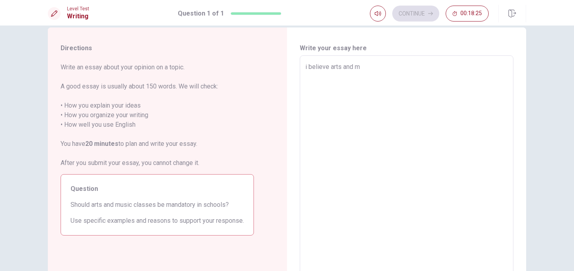
type textarea "x"
type textarea "i believe arts and mu"
type textarea "x"
type textarea "i believe arts and mus"
type textarea "x"
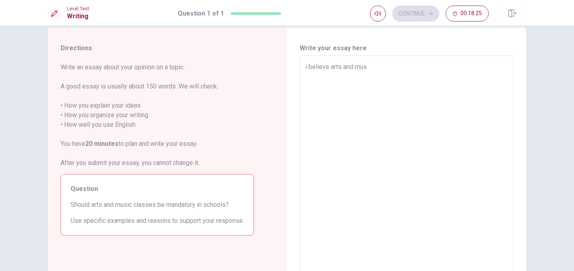
type textarea "i believe arts and musi"
type textarea "x"
type textarea "i believe arts and music"
type textarea "x"
type textarea "i believe arts and music"
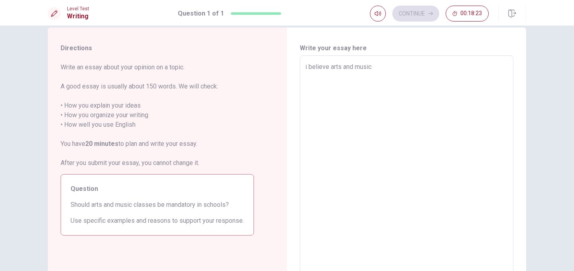
type textarea "x"
type textarea "i believe arts and music c"
type textarea "x"
type textarea "i believe arts and music ck"
type textarea "x"
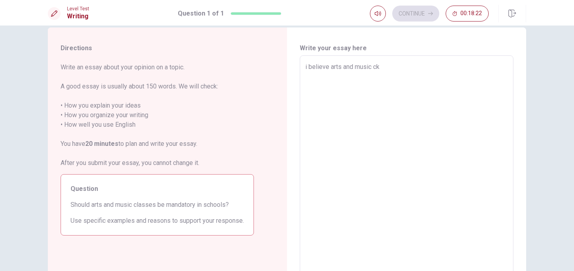
type textarea "i believe arts and music c"
type textarea "x"
type textarea "i believe arts and music cl"
type textarea "x"
type textarea "i believe arts and music cla"
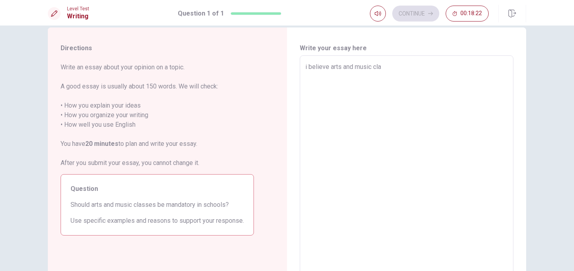
type textarea "x"
type textarea "i believe arts and music clas"
type textarea "x"
type textarea "i believe arts and music class"
type textarea "x"
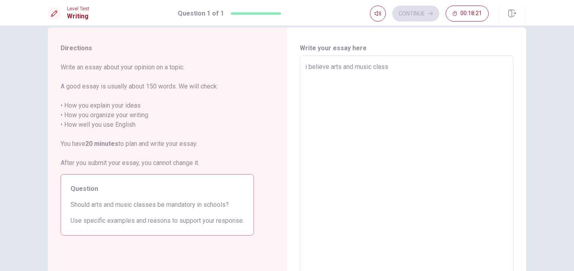
type textarea "i believe arts and music classe"
type textarea "x"
type textarea "i believe arts and music classes"
type textarea "x"
type textarea "i believe arts and music classes"
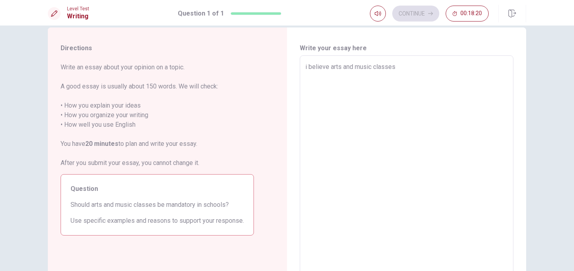
type textarea "x"
type textarea "i believe arts and music classes s"
type textarea "x"
type textarea "i believe arts and music classes sh"
type textarea "x"
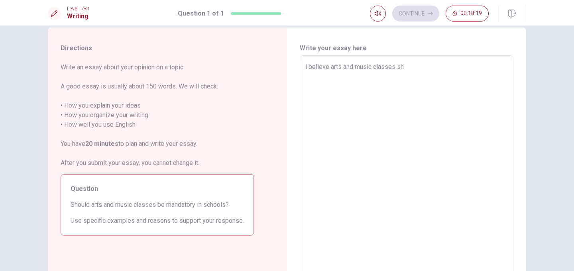
type textarea "i believe arts and music classes sho"
type textarea "x"
type textarea "i believe arts and music classes shou"
type textarea "x"
type textarea "i believe arts and music classes shoul"
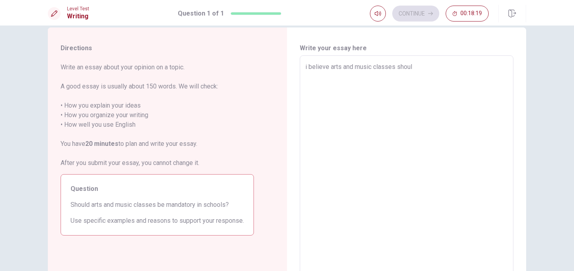
type textarea "x"
type textarea "i believe arts and music classes should"
type textarea "x"
type textarea "i believe arts and music classes should"
type textarea "x"
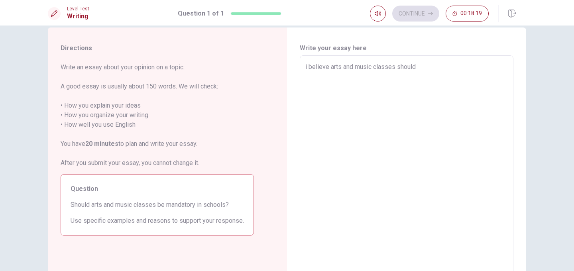
type textarea "i believe arts and music classes should b"
type textarea "x"
type textarea "i believe arts and music classes should be"
type textarea "x"
type textarea "i believe arts and music classes should be"
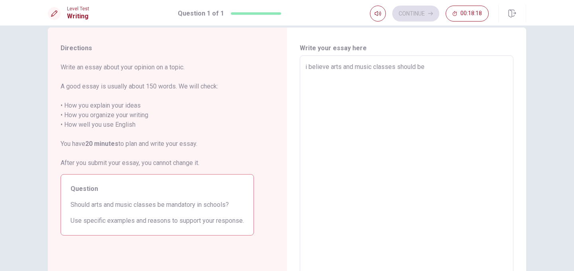
type textarea "x"
type textarea "i believe arts and music classes should be m"
type textarea "x"
type textarea "i believe arts and music classes should be ma"
type textarea "x"
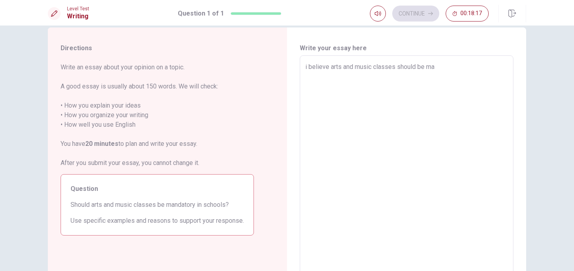
type textarea "i believe arts and music classes should be man"
type textarea "x"
type textarea "i believe arts and music classes should be mand"
type textarea "x"
type textarea "i believe arts and music classes should be manda"
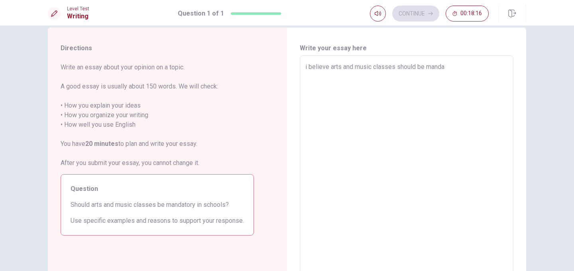
type textarea "x"
type textarea "i believe arts and music classes should be mandat"
type textarea "x"
type textarea "i believe arts and music classes should be mandato"
type textarea "x"
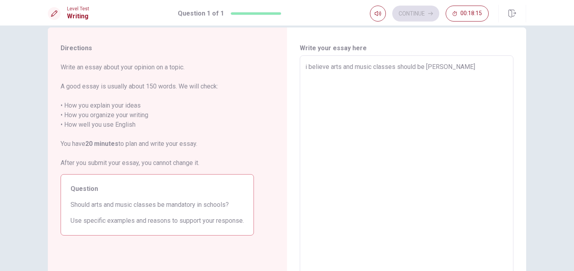
type textarea "i believe arts and music classes should be mandator"
type textarea "x"
type textarea "i believe arts and music classes should be mandatory"
type textarea "x"
type textarea "i believe arts and music classes should be mandatory"
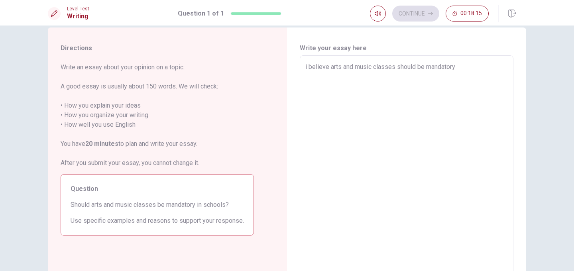
type textarea "x"
type textarea "i believe arts and music classes should be mandatory i"
type textarea "x"
type textarea "i believe arts and music classes should be mandatory in"
type textarea "x"
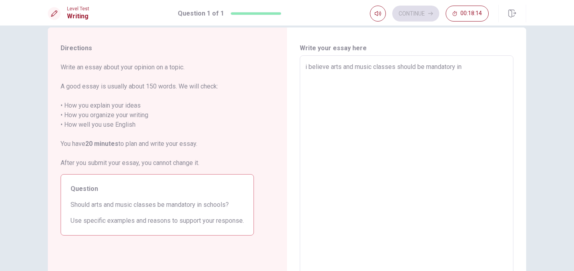
type textarea "i believe arts and music classes should be mandatory in"
type textarea "x"
type textarea "i believe arts and music classes should be mandatory in s"
type textarea "x"
type textarea "i believe arts and music classes should be mandatory in sc"
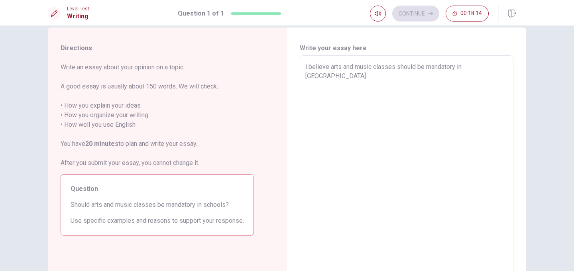
type textarea "x"
type textarea "i believe arts and music classes should be mandatory in sch"
type textarea "x"
type textarea "i believe arts and music classes should be mandatory in scho"
type textarea "x"
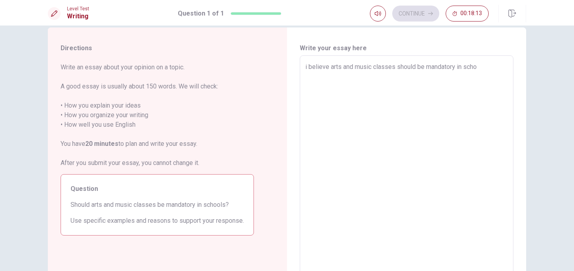
type textarea "i believe arts and music classes should be mandatory in schoo"
type textarea "x"
type textarea "i believe arts and music classes should be mandatory in school"
type textarea "x"
type textarea "i believe arts and music classes should be mandatory in schools"
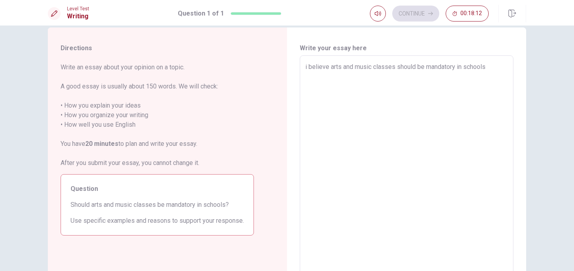
type textarea "x"
type textarea "i believe arts and music classes should be mandatory in schools."
type textarea "x"
type textarea "i believe arts and music classes should be mandatory in schools."
type textarea "x"
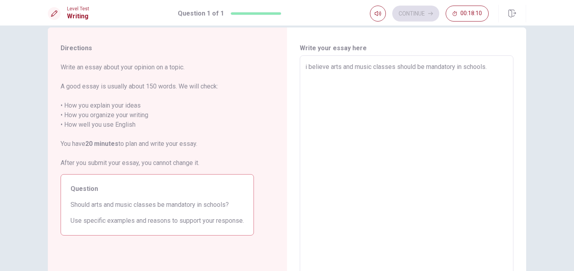
type textarea "i believe arts and music classes should be mandatory in schools. F"
type textarea "x"
type textarea "i believe arts and music classes should be mandatory in schools. Fi"
type textarea "x"
type textarea "i believe arts and music classes should be mandatory in schools. Fir"
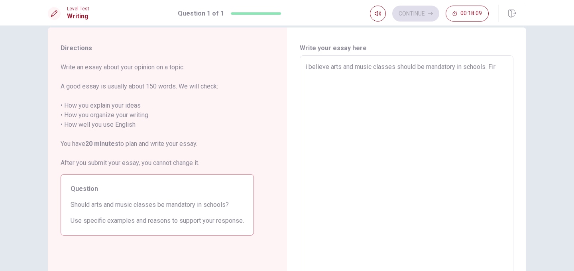
type textarea "x"
type textarea "i believe arts and music classes should be mandatory in schools. Firs"
type textarea "x"
type textarea "i believe arts and music classes should be mandatory in schools. First"
type textarea "x"
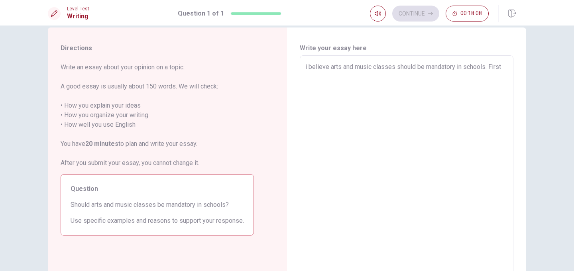
type textarea "i believe arts and music classes should be mandatory in schools. First"
type textarea "x"
type textarea "i believe arts and music classes should be mandatory in schools. First o"
type textarea "x"
type textarea "i believe arts and music classes should be mandatory in schools. First of"
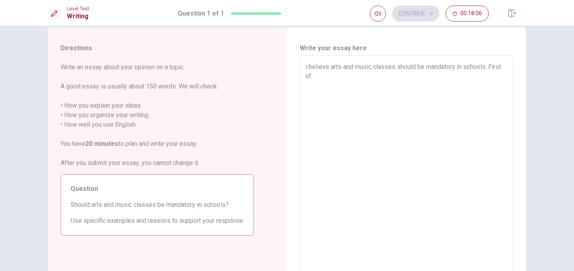
type textarea "x"
type textarea "i believe arts and music classes should be mandatory in schools. First of"
type textarea "x"
type textarea "i believe arts and music classes should be mandatory in schools. First of a"
type textarea "x"
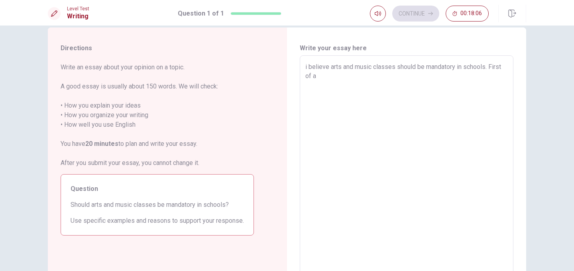
type textarea "i believe arts and music classes should be mandatory in schools. First of al"
type textarea "x"
type textarea "i believe arts and music classes should be mandatory in schools. First of all"
type textarea "x"
type textarea "i believe arts and music classes should be mandatory in schools. First of all,"
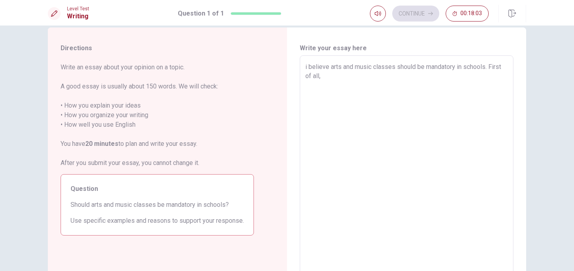
type textarea "x"
type textarea "i believe arts and music classes should be mandatory in schools. First of all,"
type textarea "x"
type textarea "i believe arts and music classes should be mandatory in schools. First of all, t"
type textarea "x"
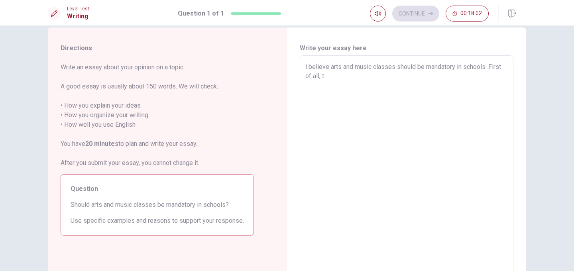
type textarea "i believe arts and music classes should be mandatory in schools. First of all, …"
type textarea "x"
type textarea "i believe arts and music classes should be mandatory in schools. First of all, …"
type textarea "x"
type textarea "i believe arts and music classes should be mandatory in schools. First of all, …"
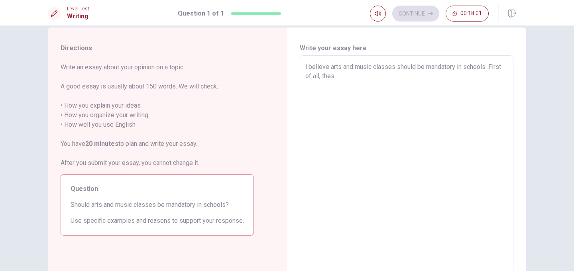
type textarea "x"
type textarea "i believe arts and music classes should be mandatory in schools. First of all, …"
type textarea "x"
type textarea "i believe arts and music classes should be mandatory in schools. First of all, …"
type textarea "x"
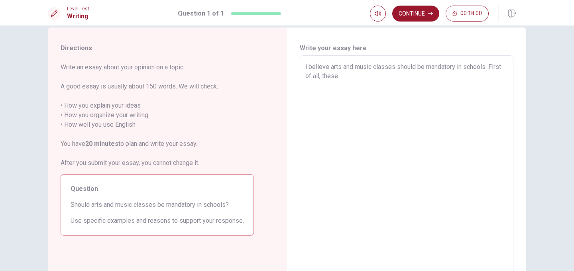
type textarea "i believe arts and music classes should be mandatory in schools. First of all, …"
type textarea "x"
type textarea "i believe arts and music classes should be mandatory in schools. First of all, …"
type textarea "x"
type textarea "i believe arts and music classes should be mandatory in schools. First of all, …"
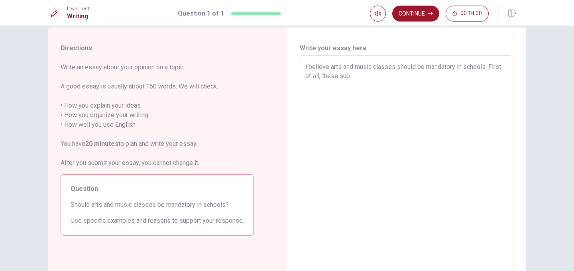
type textarea "x"
type textarea "i believe arts and music classes should be mandatory in schools. First of all, …"
type textarea "x"
type textarea "i believe arts and music classes should be mandatory in schools. First of all, …"
type textarea "x"
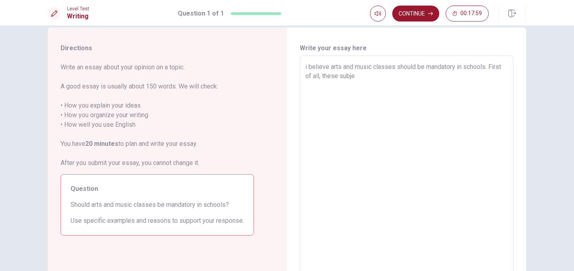
type textarea "i believe arts and music classes should be mandatory in schools. First of all, …"
type textarea "x"
type textarea "i believe arts and music classes should be mandatory in schools. First of all, …"
type textarea "x"
type textarea "i believe arts and music classes should be mandatory in schools. First of all, …"
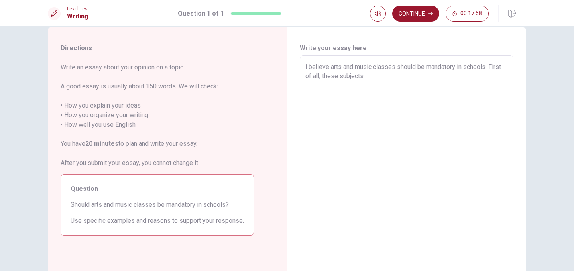
type textarea "x"
type textarea "i believe arts and music classes should be mandatory in schools. First of all, …"
type textarea "x"
type textarea "i believe arts and music classes should be mandatory in schools. First of all, …"
type textarea "x"
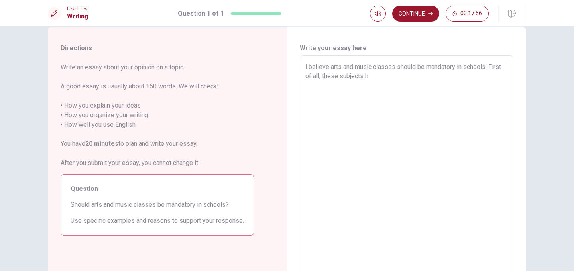
type textarea "i believe arts and music classes should be mandatory in schools. First of all, …"
type textarea "x"
type textarea "i believe arts and music classes should be mandatory in schools. First of all, …"
type textarea "x"
type textarea "i believe arts and music classes should be mandatory in schools. First of all, …"
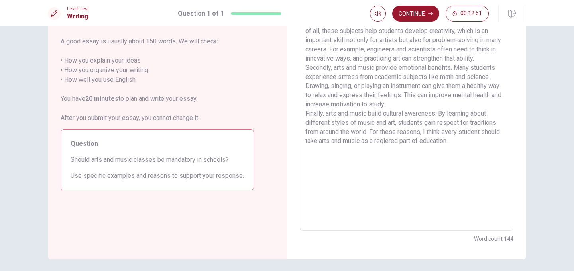
scroll to position [89, 0]
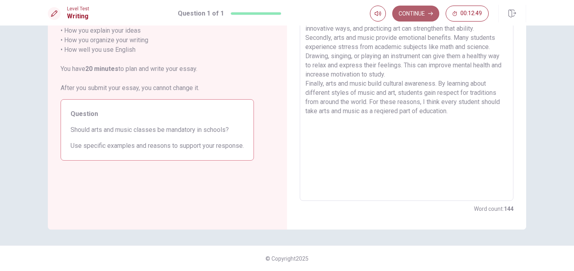
click at [426, 13] on button "Continue" at bounding box center [415, 14] width 47 height 16
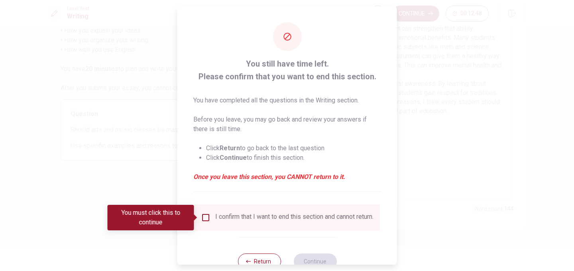
click at [265, 209] on div "I confirm that I want to end this section and cannot return." at bounding box center [286, 217] width 185 height 26
click at [261, 218] on div "I confirm that I want to end this section and cannot return." at bounding box center [294, 218] width 158 height 10
click at [206, 218] on input "You must click this to continue" at bounding box center [206, 218] width 10 height 10
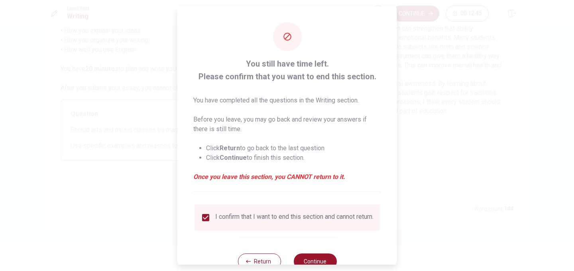
scroll to position [26, 0]
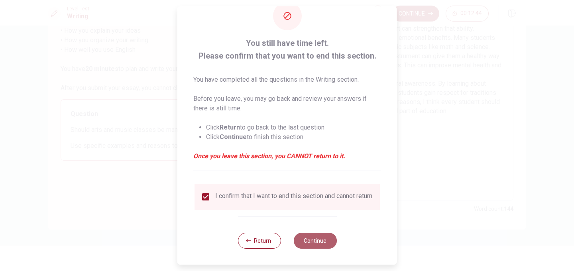
click at [312, 239] on button "Continue" at bounding box center [314, 241] width 43 height 16
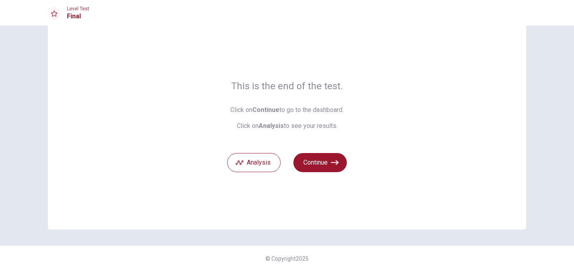
scroll to position [19, 0]
click at [326, 165] on button "Continue" at bounding box center [319, 162] width 53 height 19
